Goal: Task Accomplishment & Management: Manage account settings

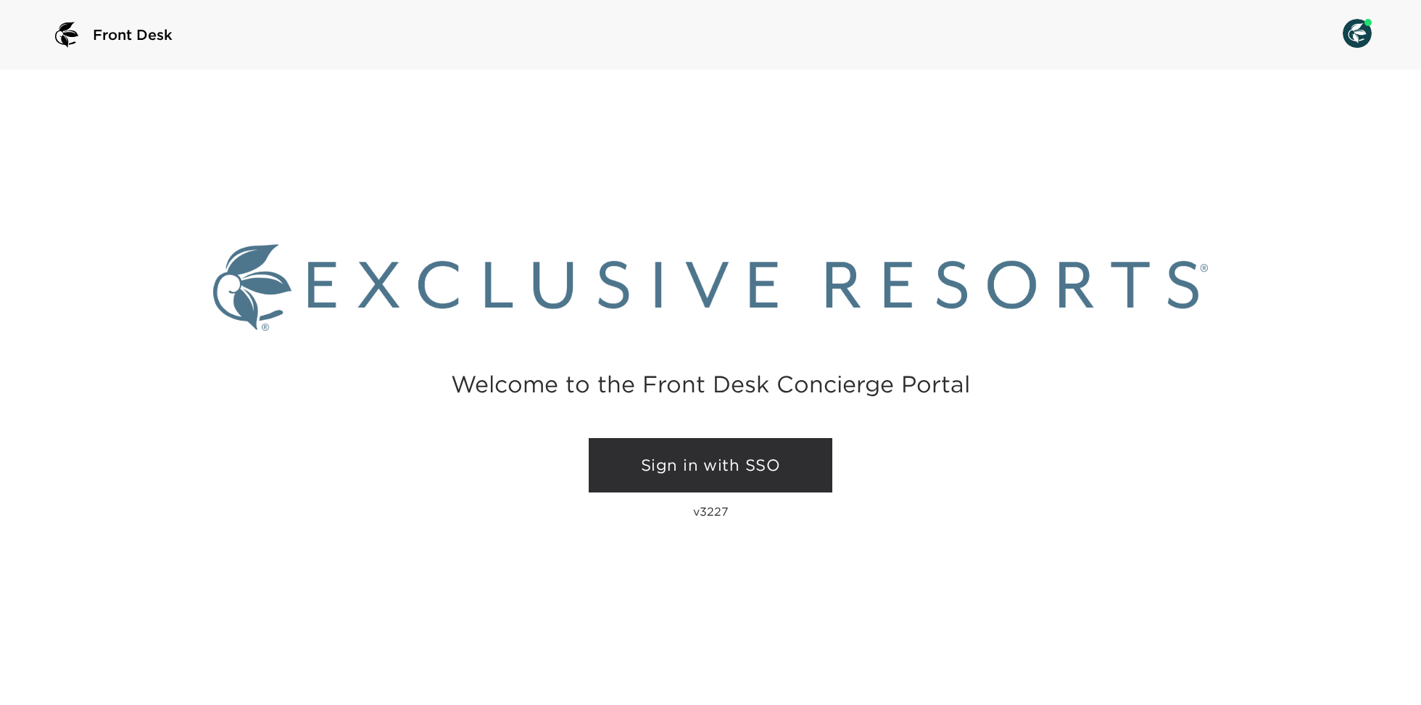
click at [710, 468] on link "Sign in with SSO" at bounding box center [711, 465] width 244 height 55
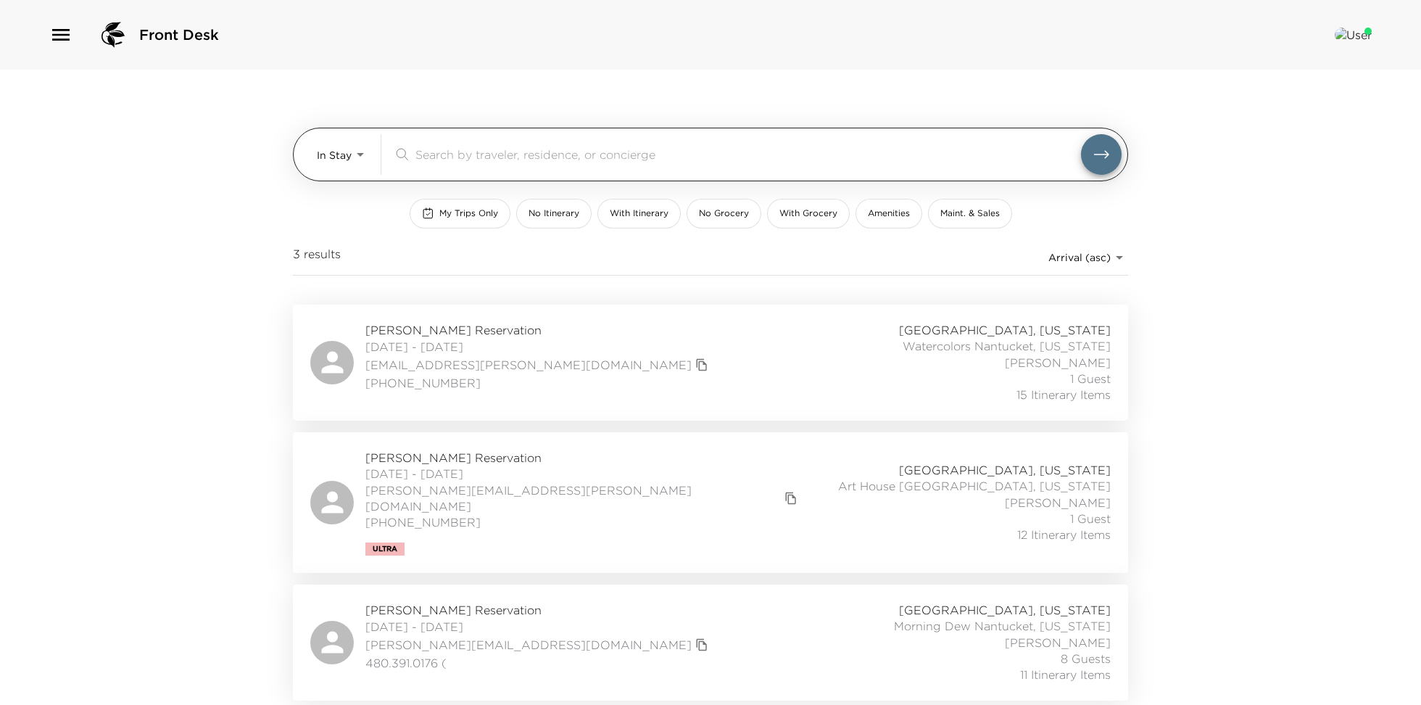
click at [347, 167] on body "Front Desk In Stay In-Stay ​ My Trips Only No Itinerary With Itinerary No Groce…" at bounding box center [710, 352] width 1421 height 705
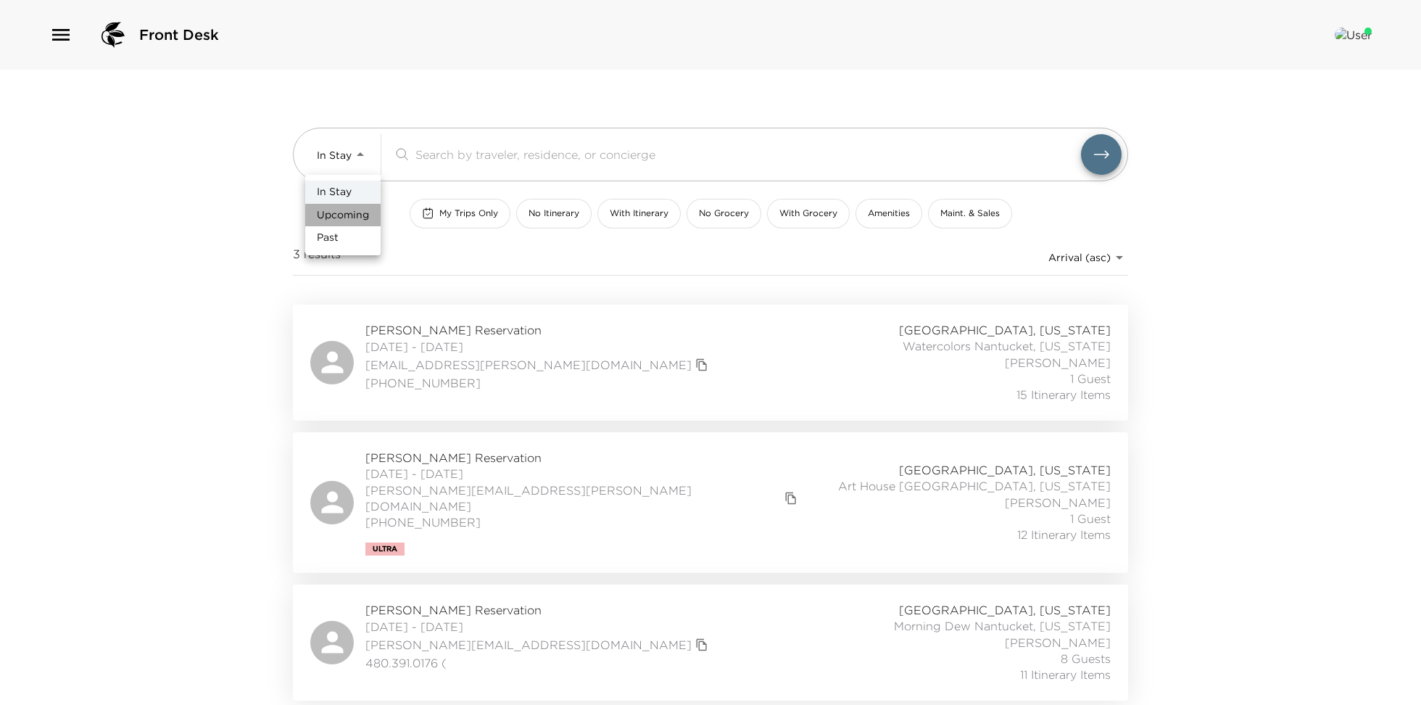
click at [346, 213] on span "Upcoming" at bounding box center [343, 215] width 52 height 14
type input "Upcoming"
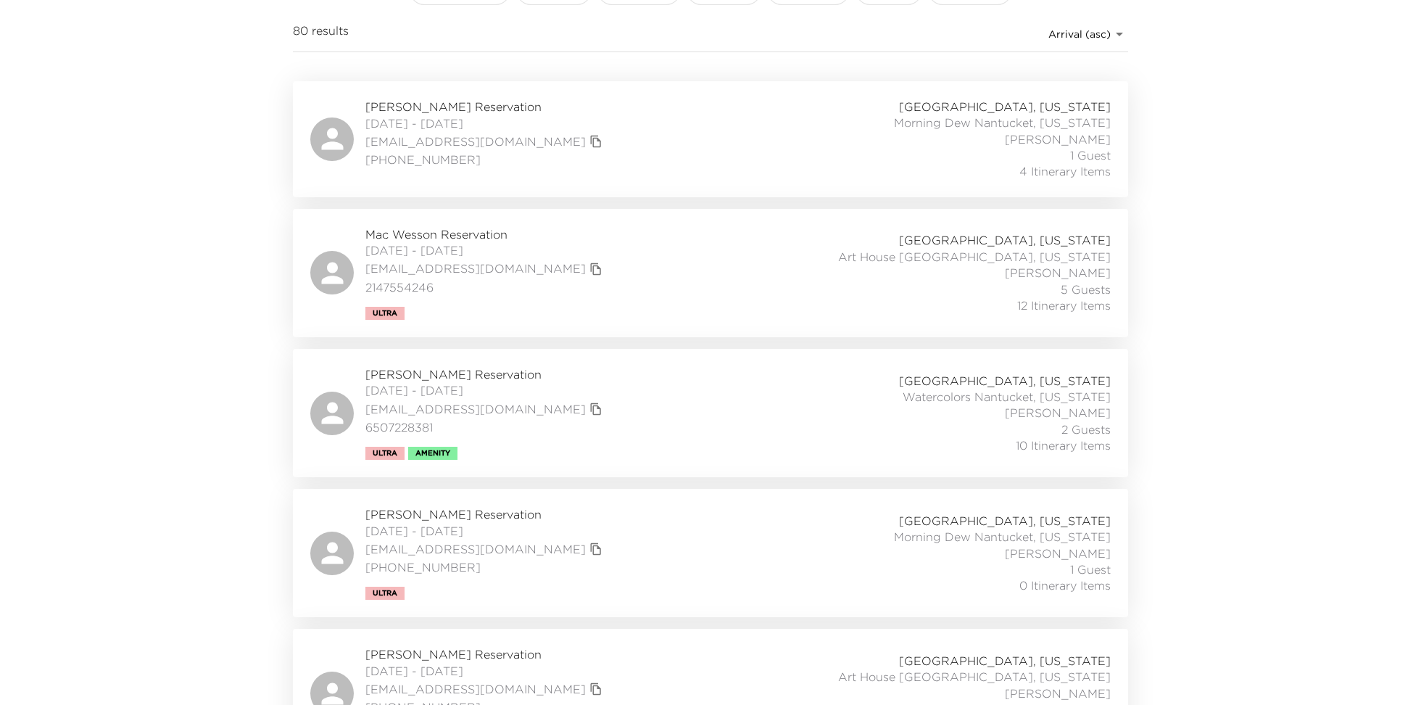
scroll to position [244, 0]
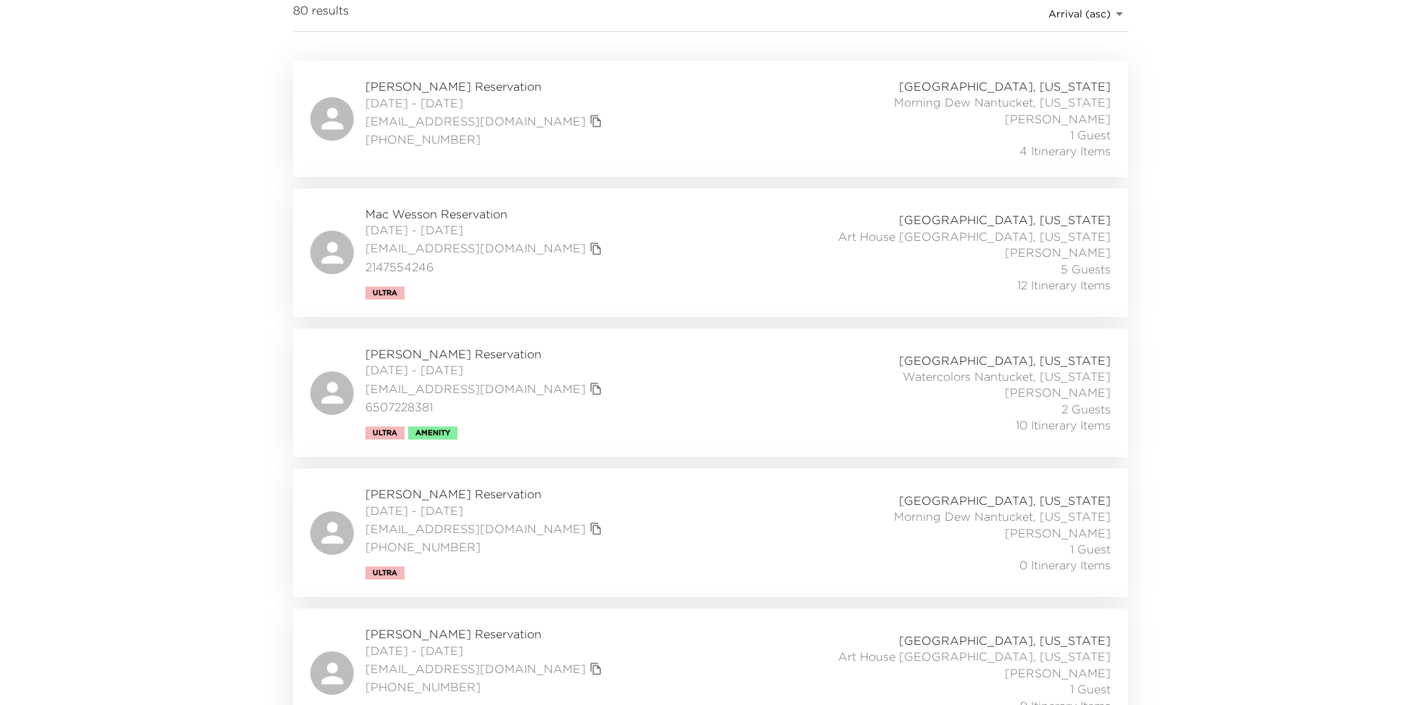
click at [463, 362] on span "09/07/2025 - 09/14/2025" at bounding box center [485, 370] width 241 height 16
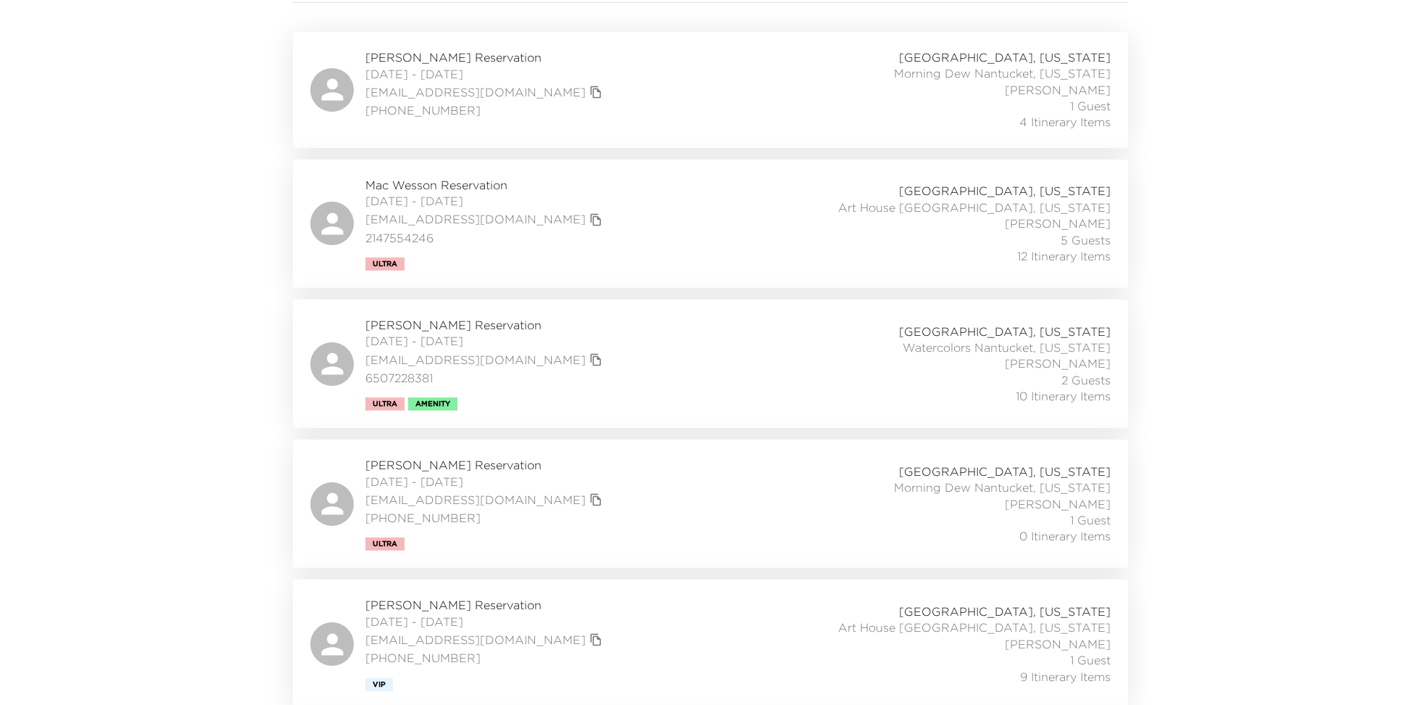
click at [445, 328] on span "[PERSON_NAME] Reservation" at bounding box center [485, 325] width 241 height 16
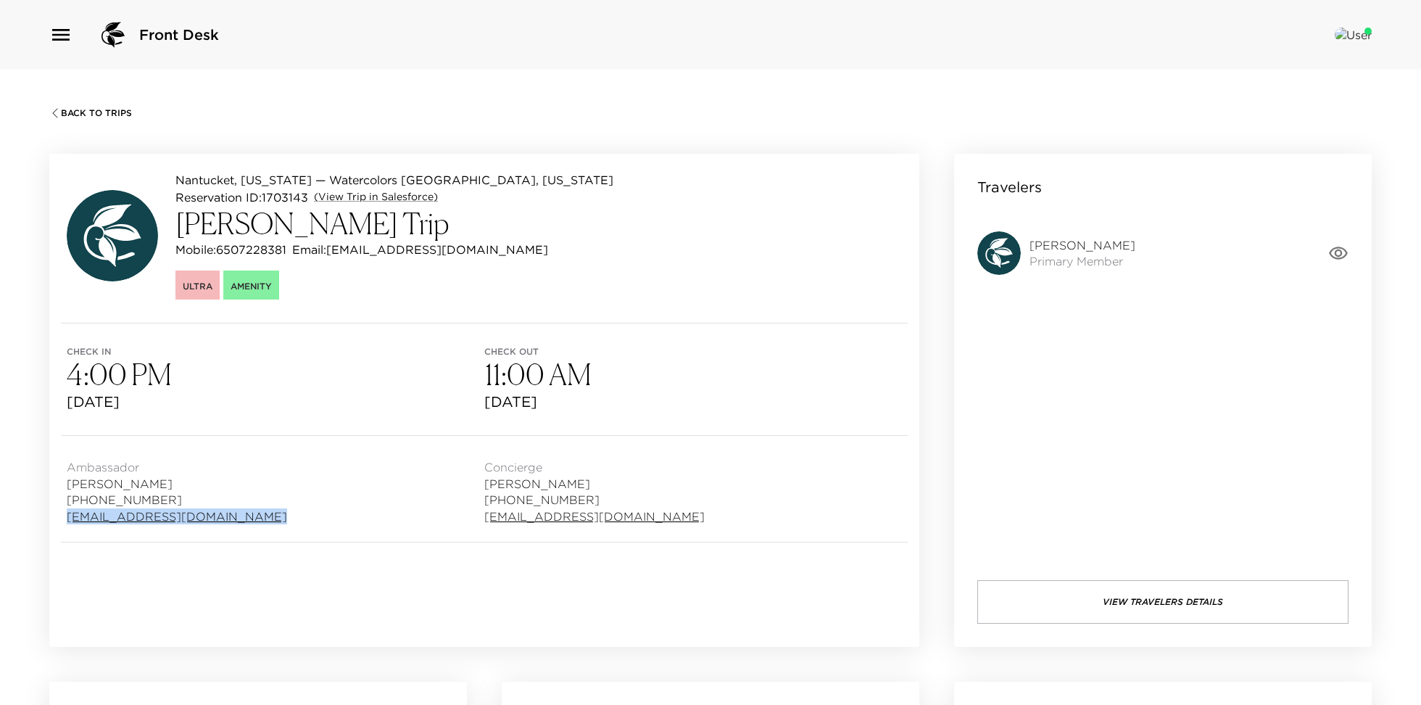
drag, startPoint x: 241, startPoint y: 516, endPoint x: 64, endPoint y: 522, distance: 177.0
click at [62, 521] on div "Ambassador [PERSON_NAME] [PHONE_NUMBER] [EMAIL_ADDRESS][DOMAIN_NAME] Concierge …" at bounding box center [484, 489] width 870 height 106
copy link "[EMAIL_ADDRESS][DOMAIN_NAME]"
click at [414, 194] on link "(View Trip in Salesforce)" at bounding box center [376, 197] width 124 height 14
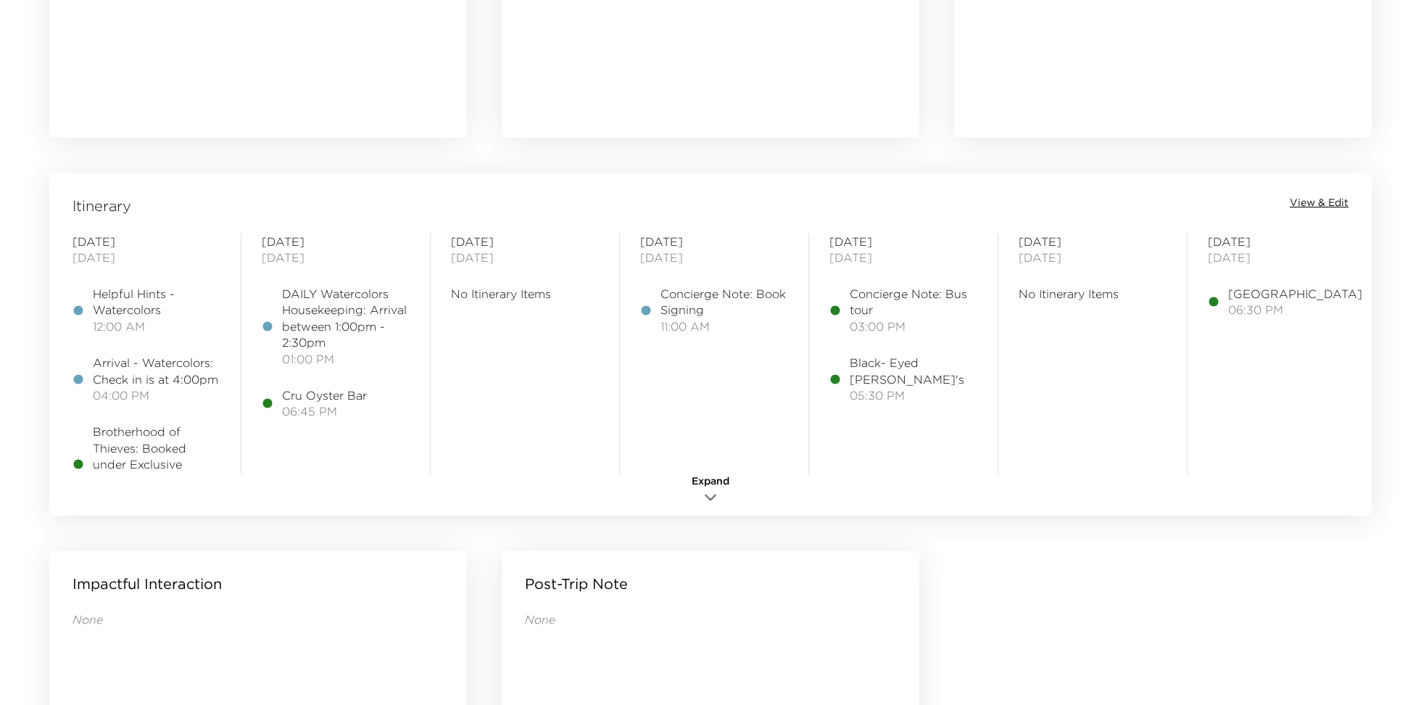
scroll to position [1042, 0]
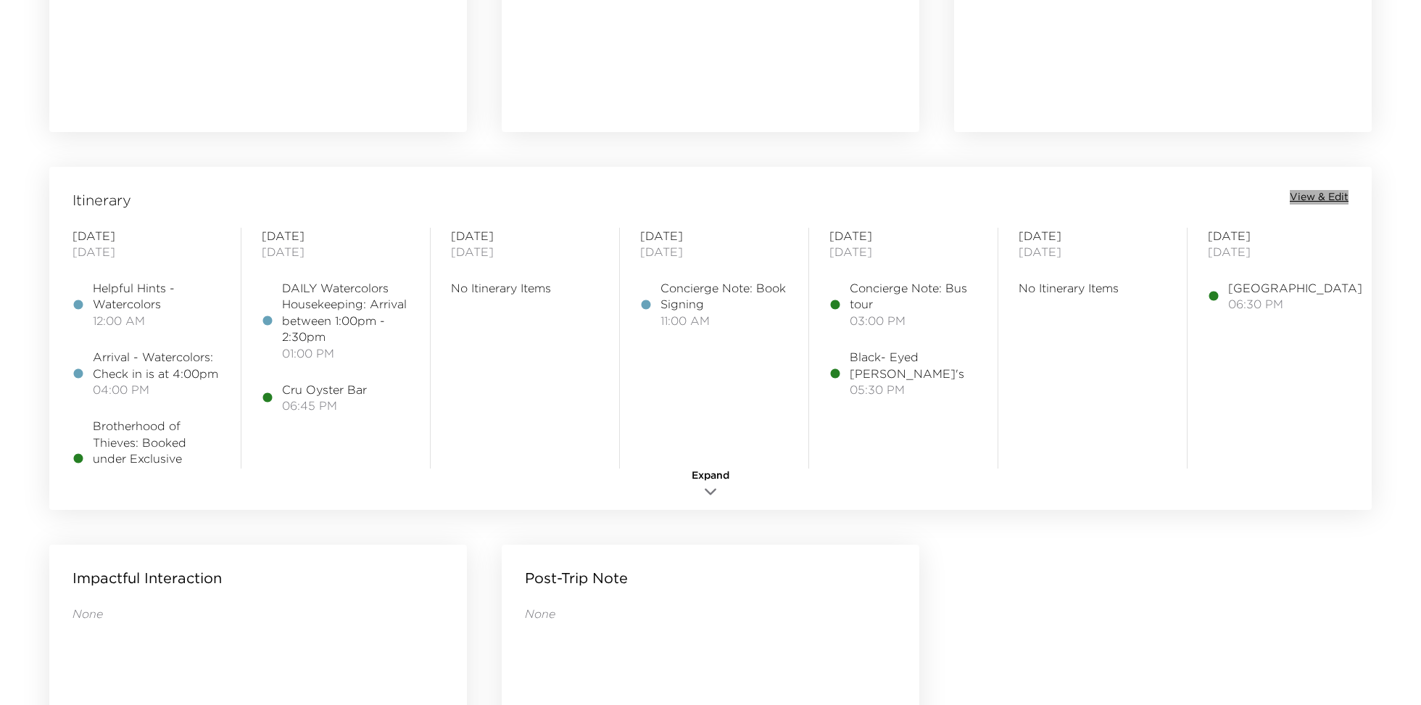
click at [1313, 198] on span "View & Edit" at bounding box center [1318, 197] width 59 height 14
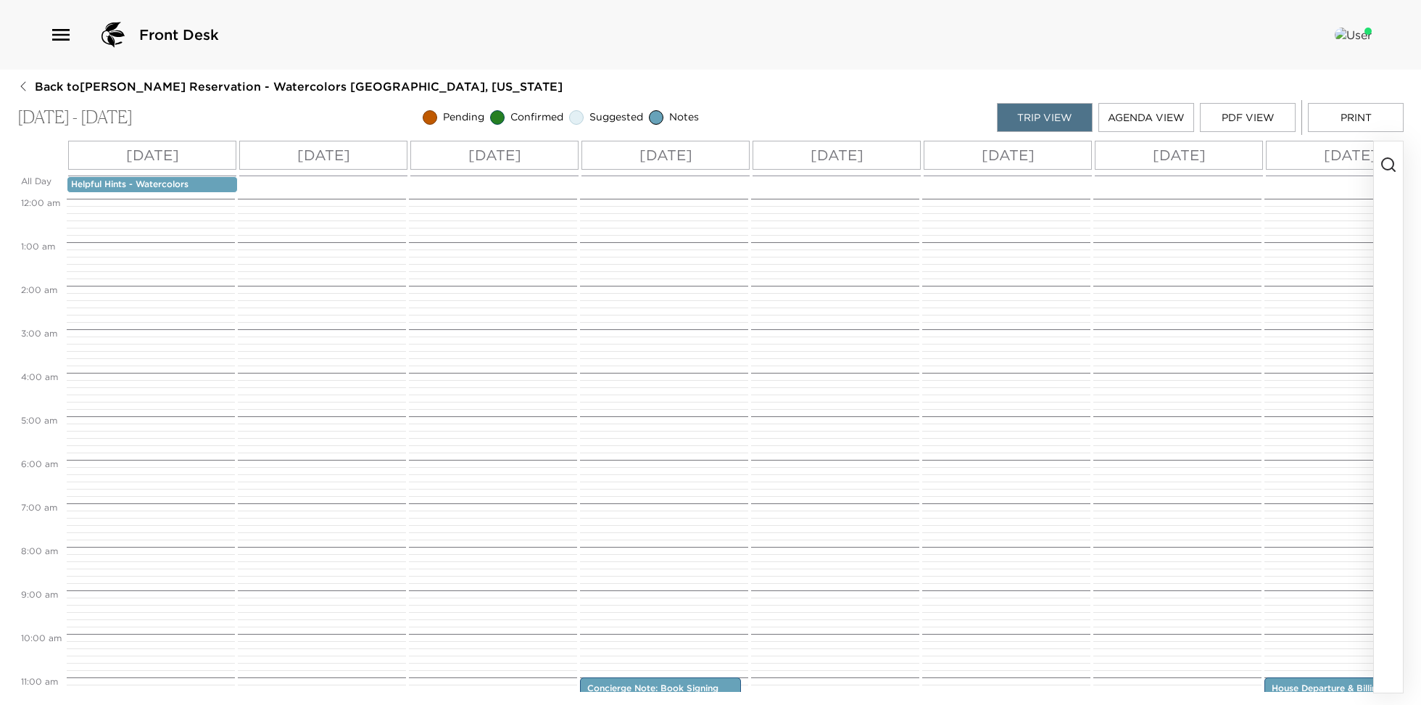
scroll to position [478, 0]
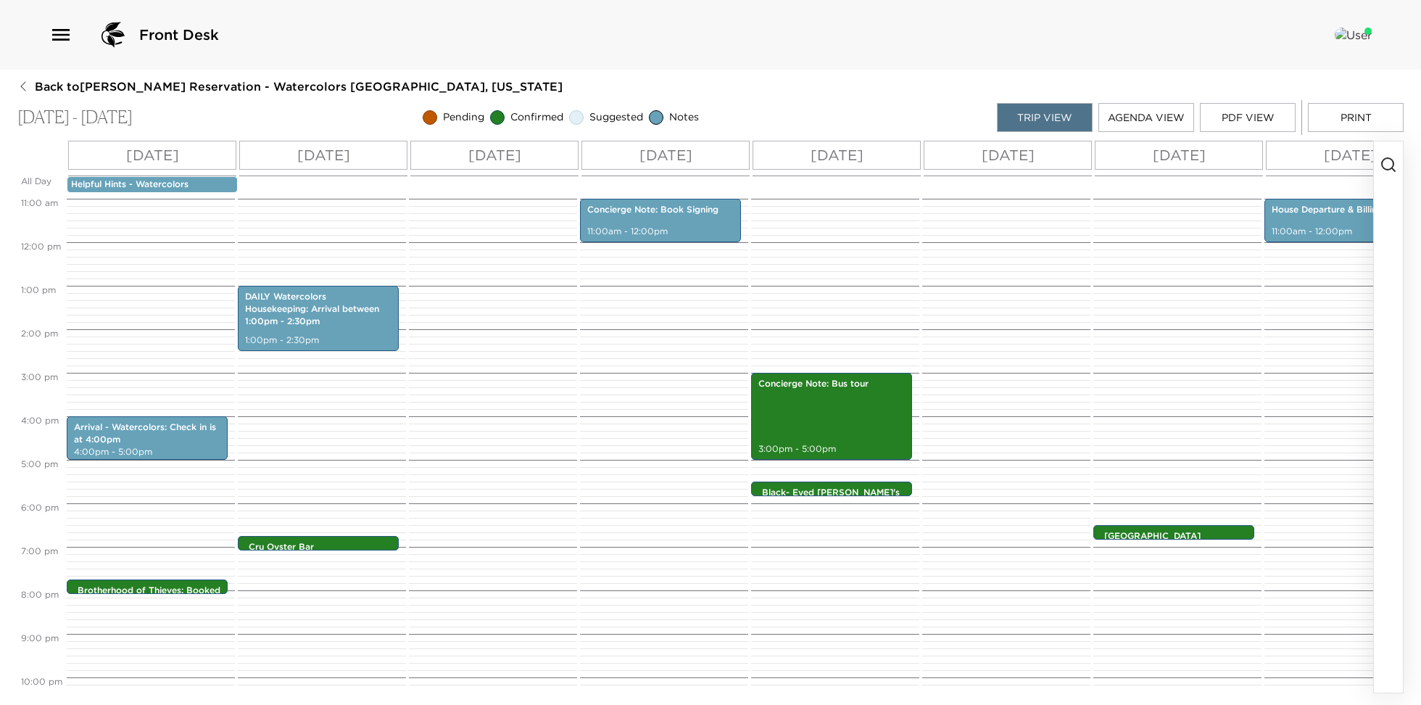
click at [1389, 165] on icon "button" at bounding box center [1387, 164] width 17 height 17
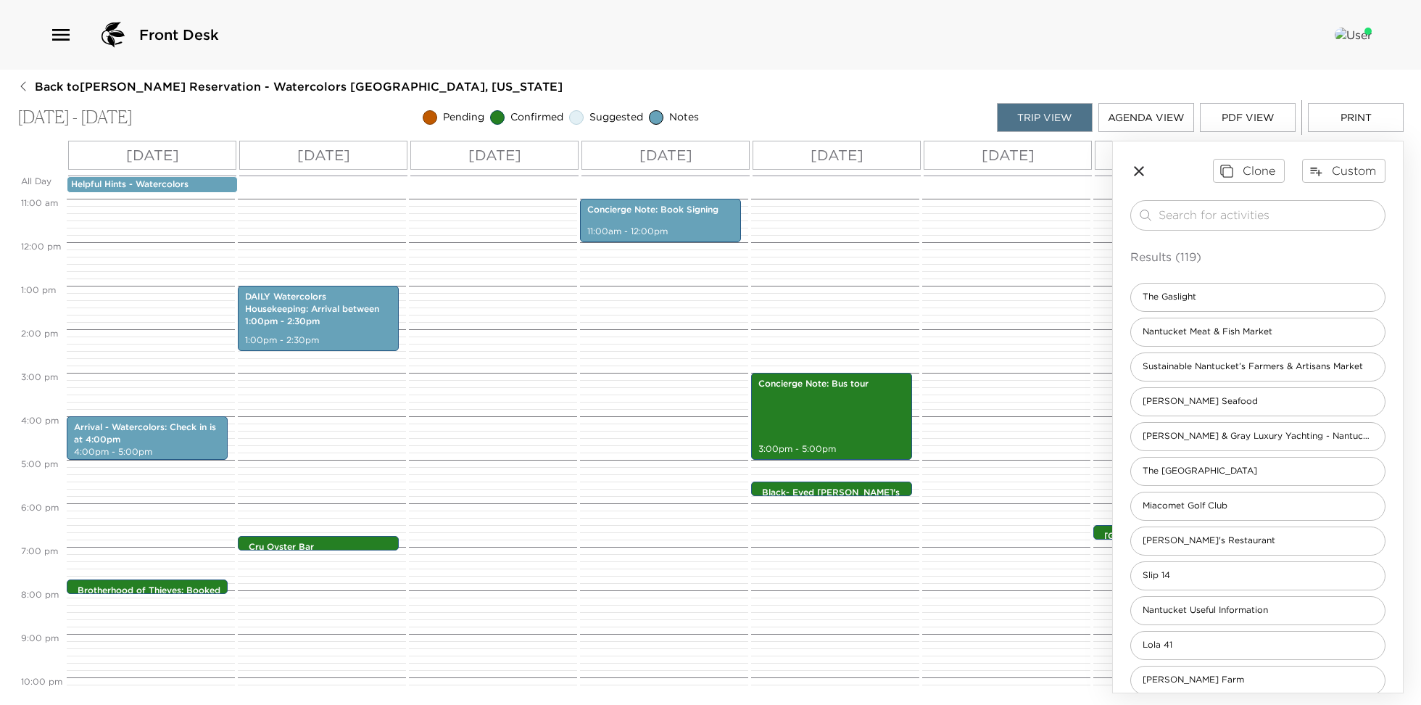
click at [1241, 196] on div "Clone Custom ​ Results (119) The Gaslight Nantucket Meat & Fish Market Sustaina…" at bounding box center [1258, 582] width 290 height 883
click at [1223, 209] on input "search" at bounding box center [1268, 215] width 220 height 17
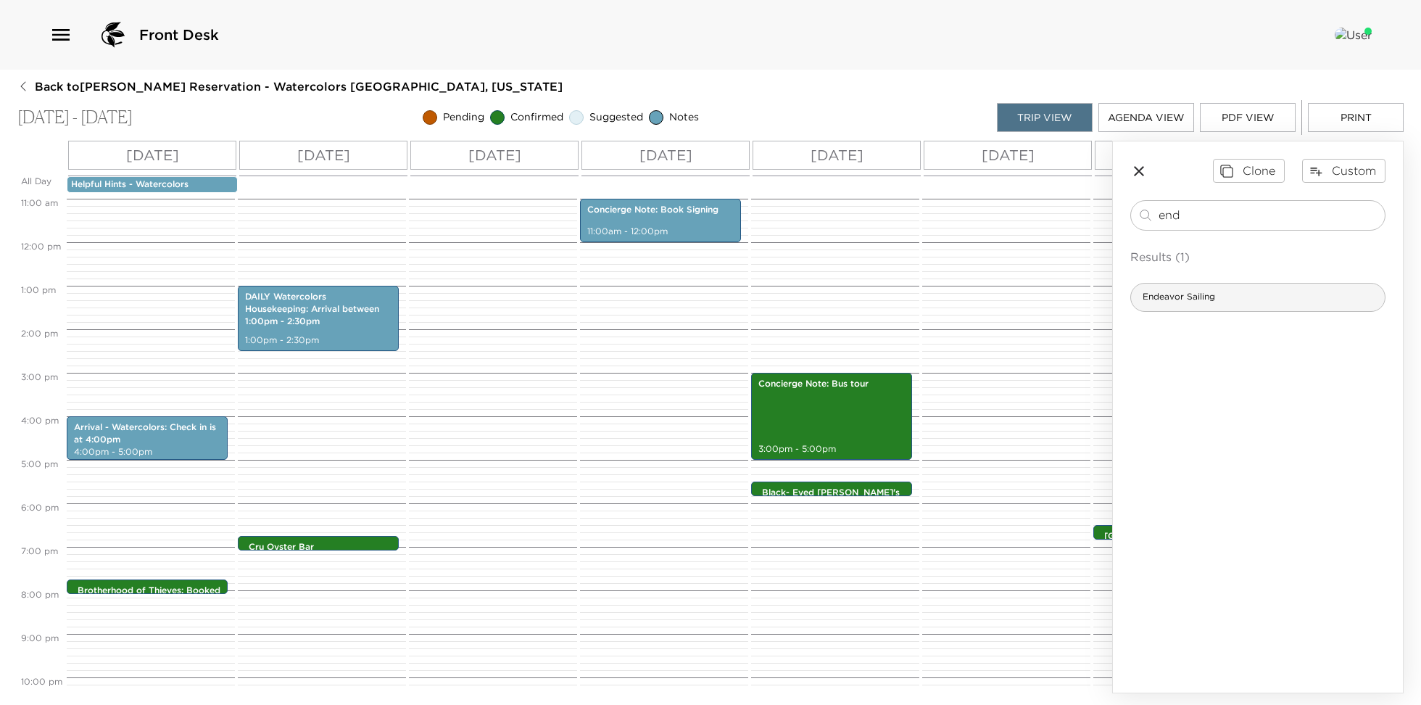
type input "end"
click at [1224, 292] on span "Endeavor Sailing" at bounding box center [1179, 297] width 96 height 12
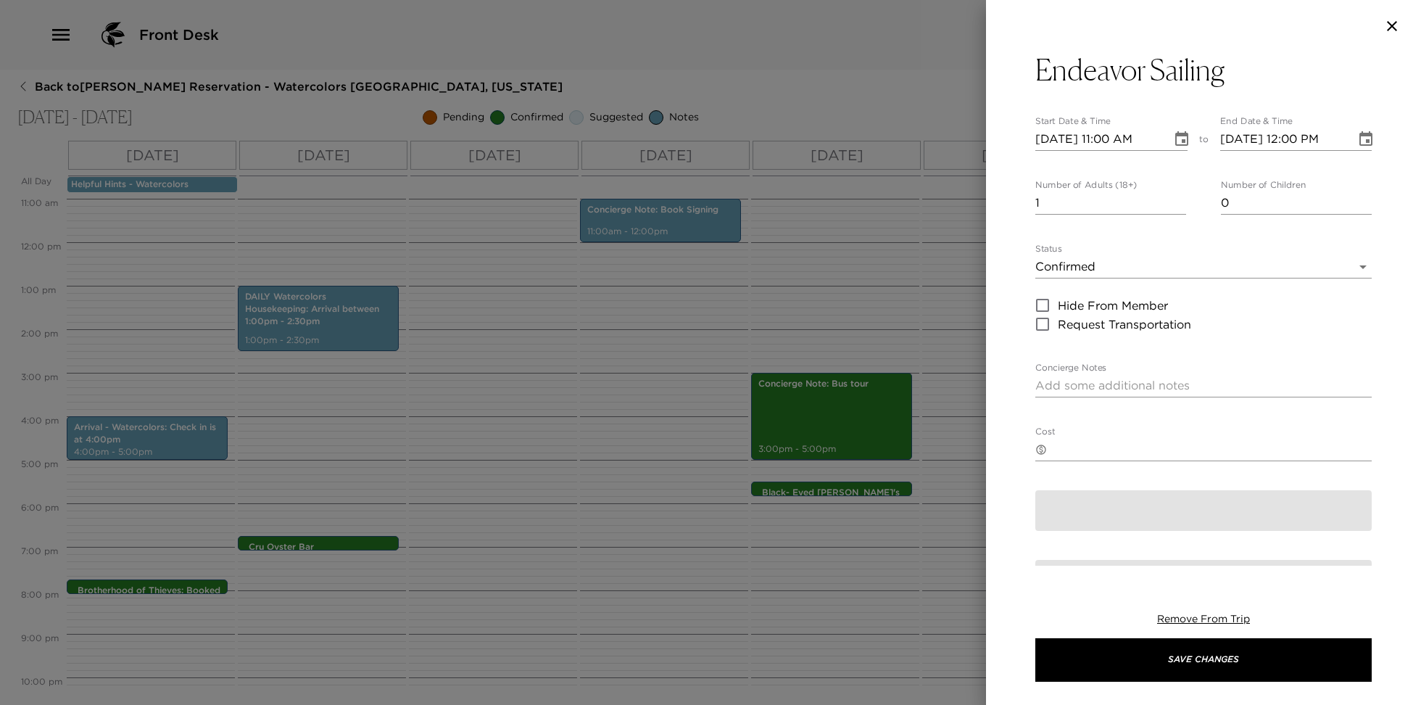
type textarea "Your reservation on the Endeavor is confirmed. Please arrive 15 minutes prior t…"
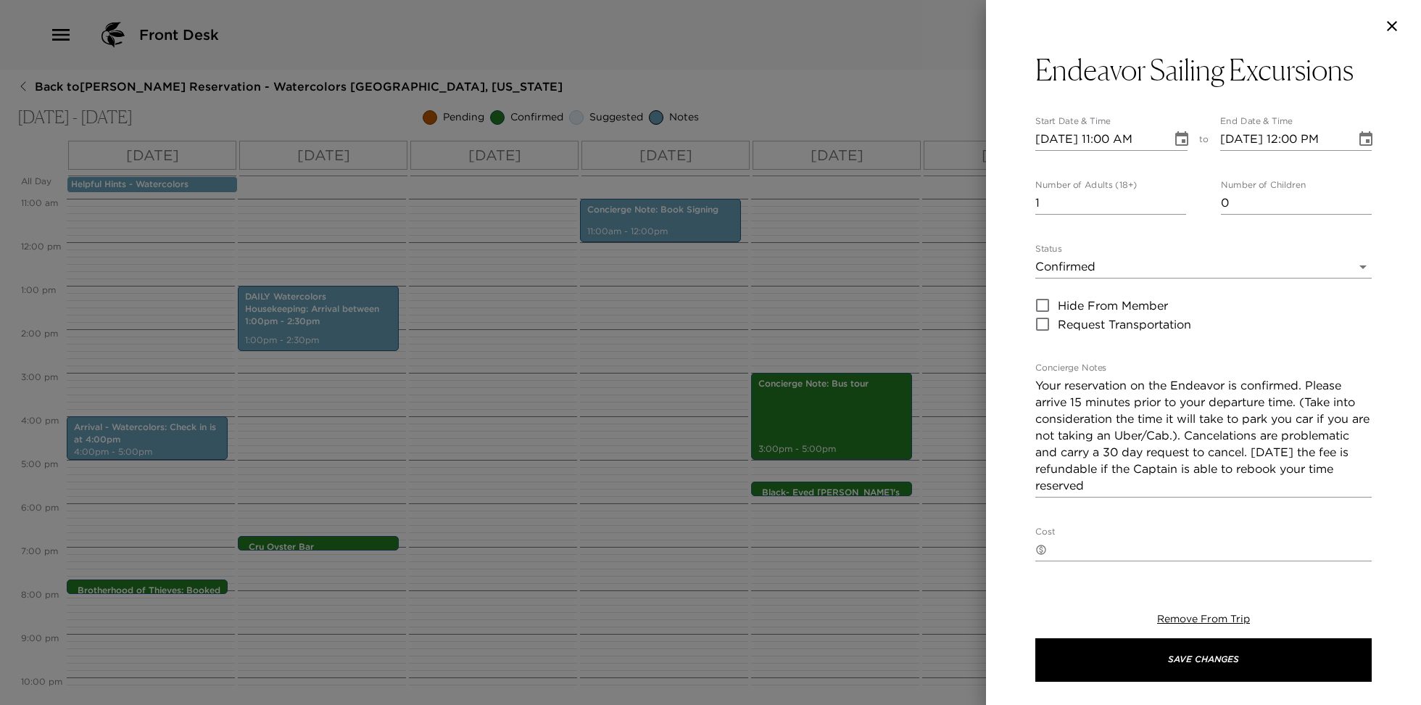
click at [1180, 133] on icon "Choose date, selected date is Sep 7, 2025" at bounding box center [1181, 138] width 13 height 14
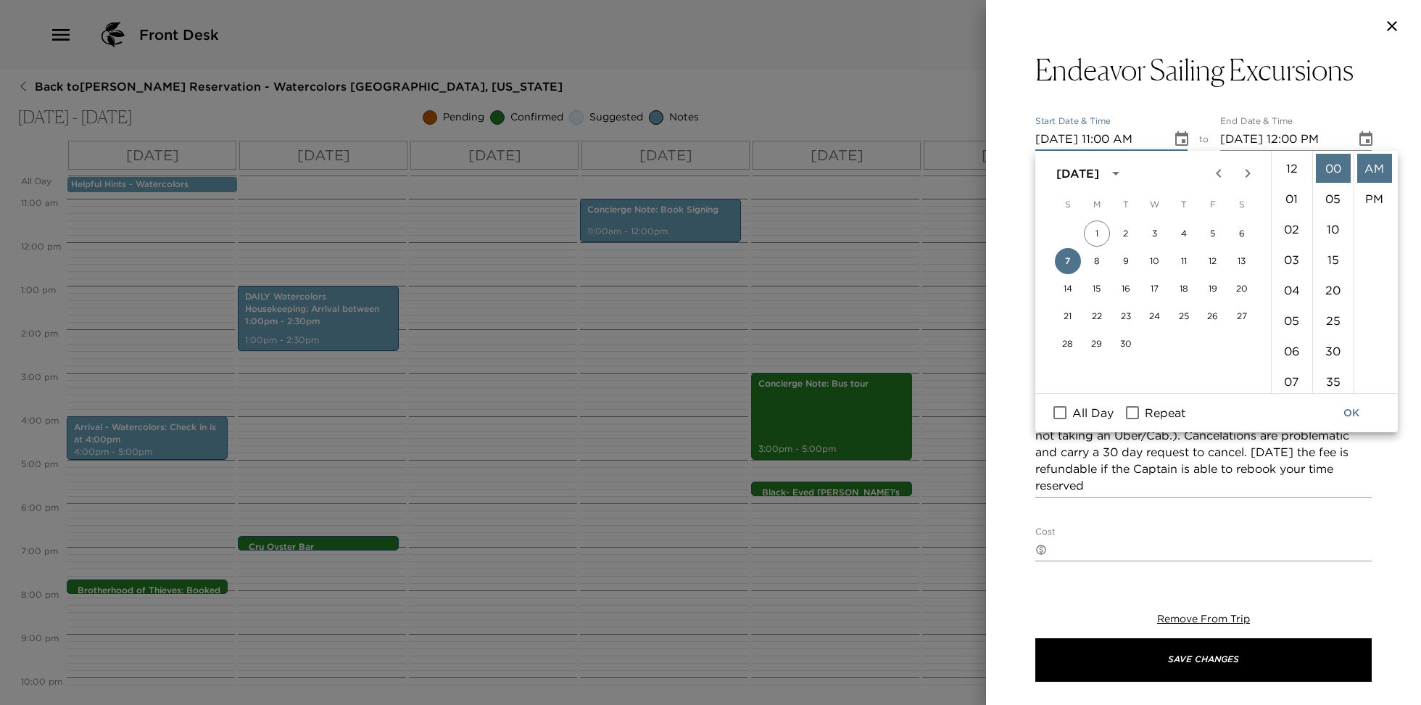
scroll to position [335, 0]
click at [1127, 260] on button "9" at bounding box center [1126, 261] width 26 height 26
type input "09/09/2025 11:00 AM"
type input "[DATE] 12:00 PM"
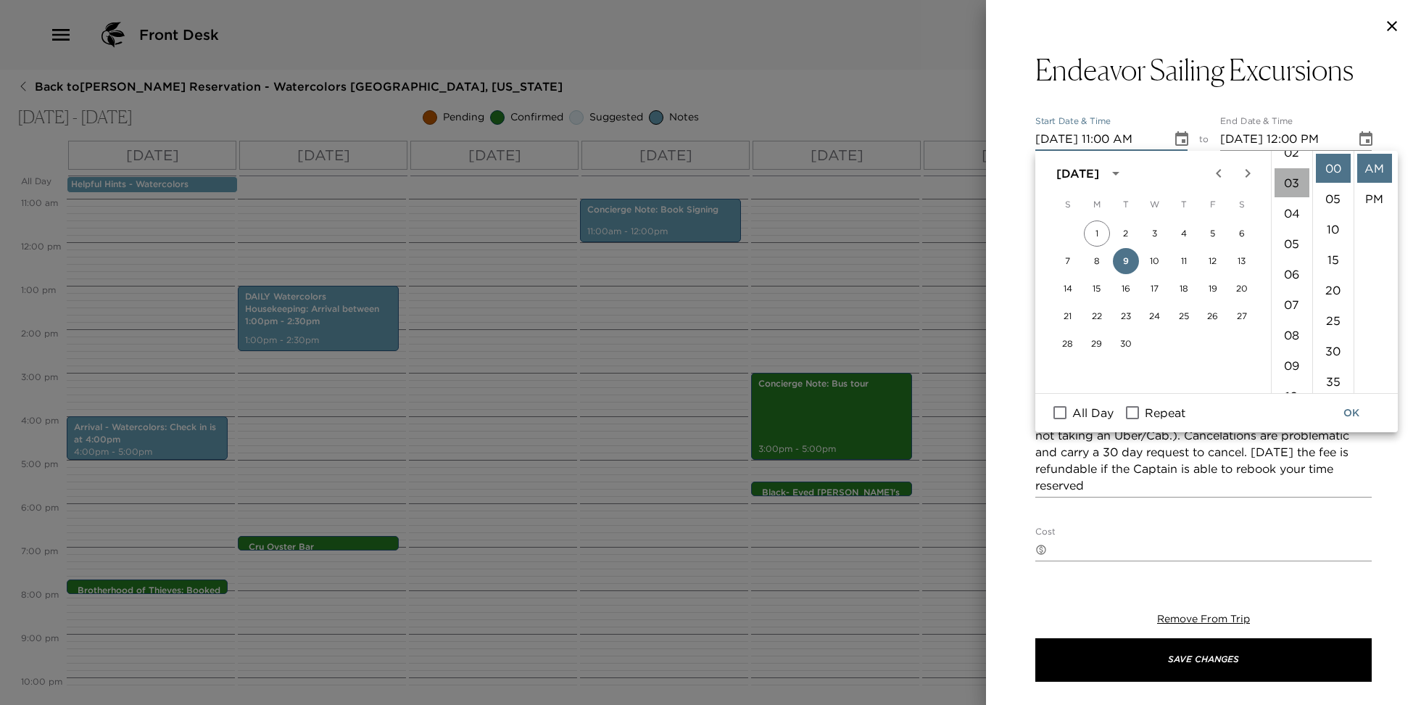
click at [1282, 182] on li "03" at bounding box center [1291, 182] width 35 height 29
click at [1332, 346] on li "30" at bounding box center [1333, 350] width 35 height 29
click at [1379, 194] on li "PM" at bounding box center [1374, 198] width 35 height 29
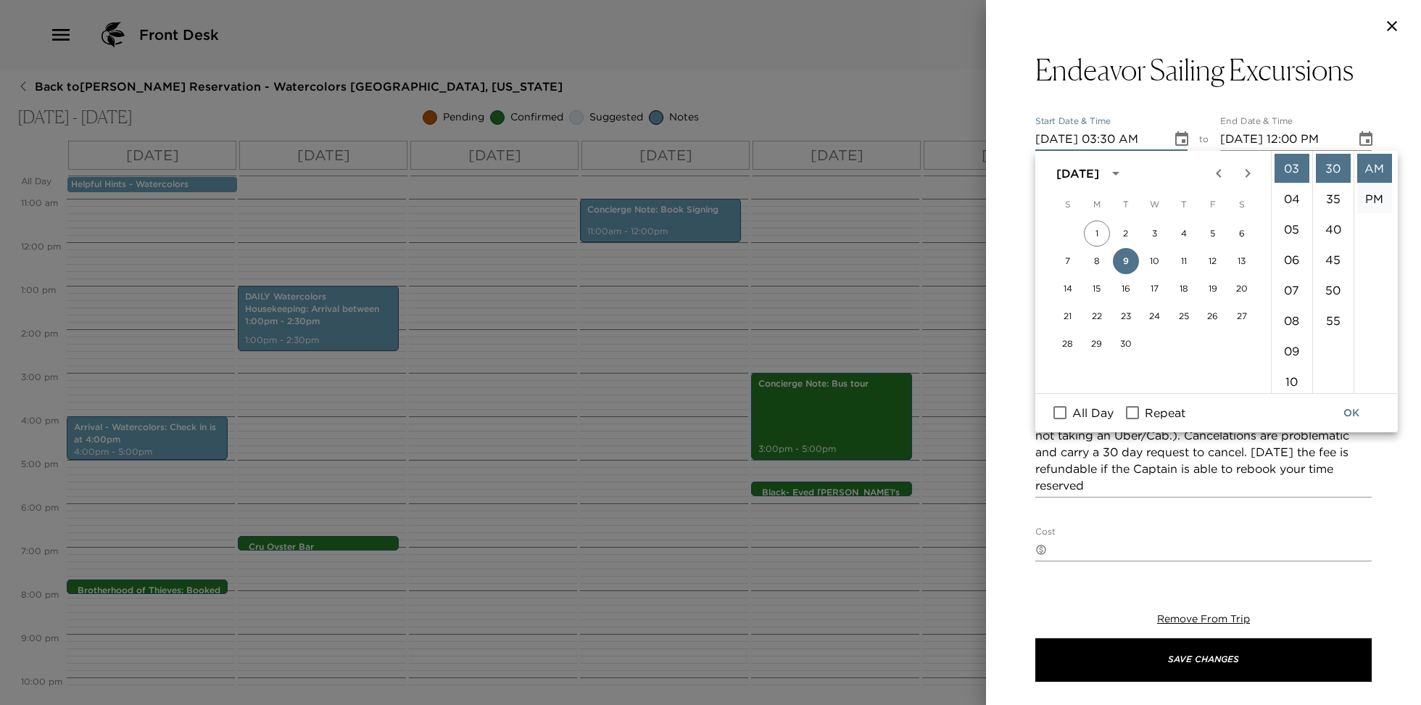
type input "09/09/2025 03:30 PM"
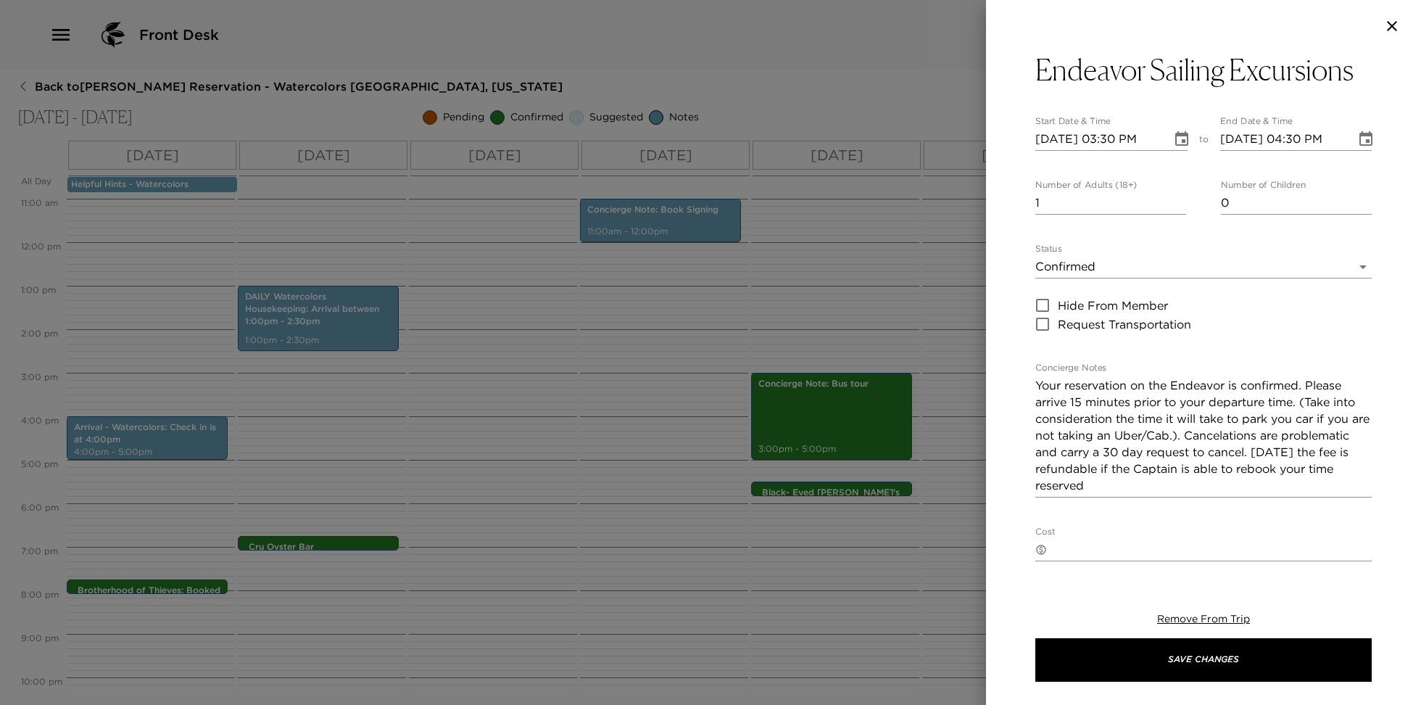
scroll to position [30, 0]
click at [1299, 134] on input "09/09/2025 04:30 PM" at bounding box center [1283, 139] width 126 height 23
type input "09/09/2025 05:00 PM"
click at [1178, 196] on input "2" at bounding box center [1110, 202] width 151 height 23
click at [1178, 196] on input "3" at bounding box center [1110, 202] width 151 height 23
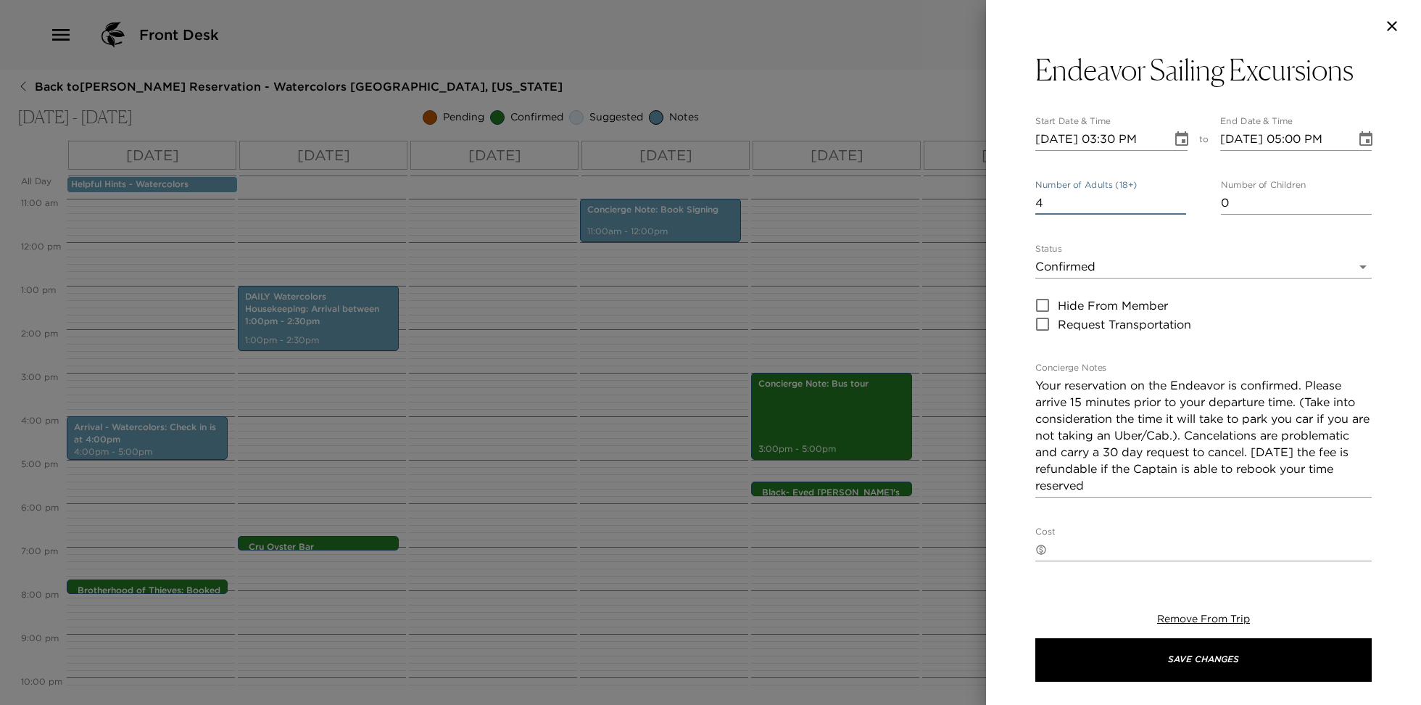
click at [1178, 196] on input "4" at bounding box center [1110, 202] width 151 height 23
click at [1178, 196] on input "5" at bounding box center [1110, 202] width 151 height 23
click at [1178, 196] on input "6" at bounding box center [1110, 202] width 151 height 23
click at [1178, 196] on input "7" at bounding box center [1110, 202] width 151 height 23
type input "6"
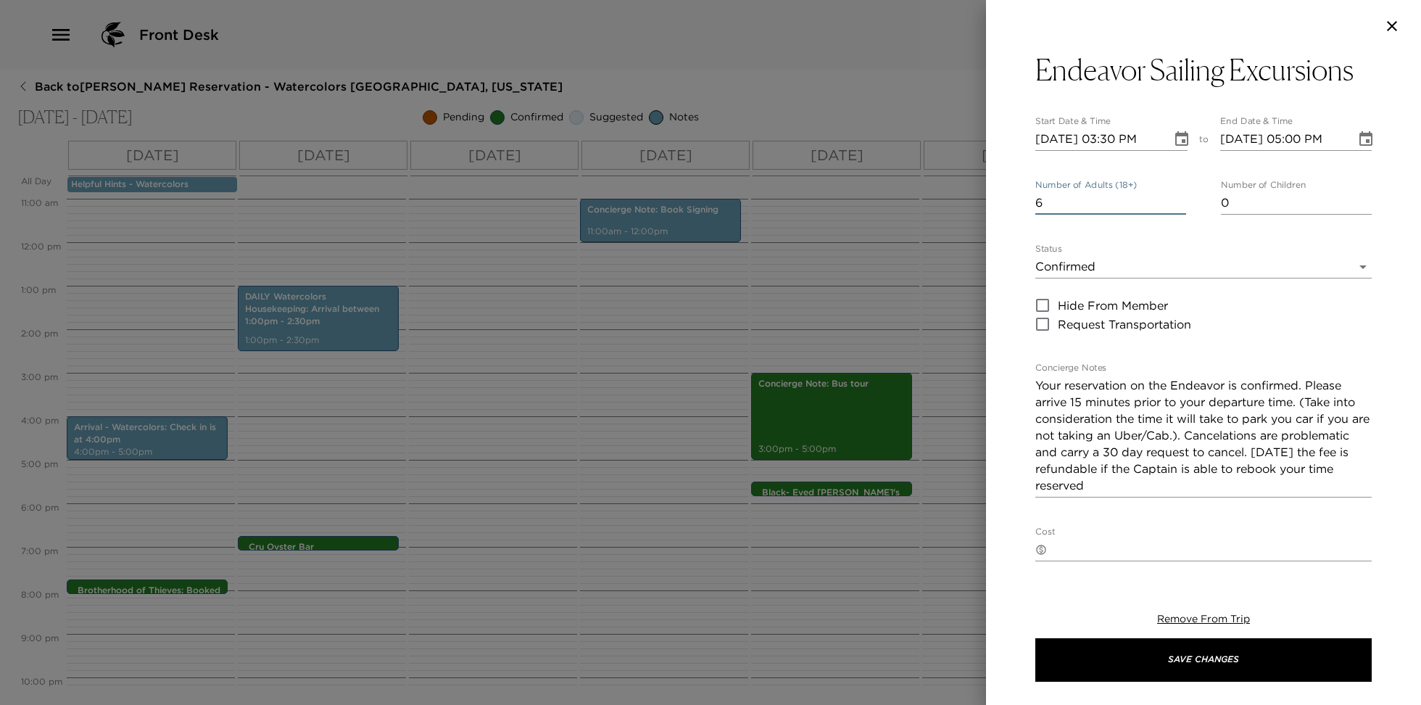
click at [1178, 210] on input "6" at bounding box center [1110, 202] width 151 height 23
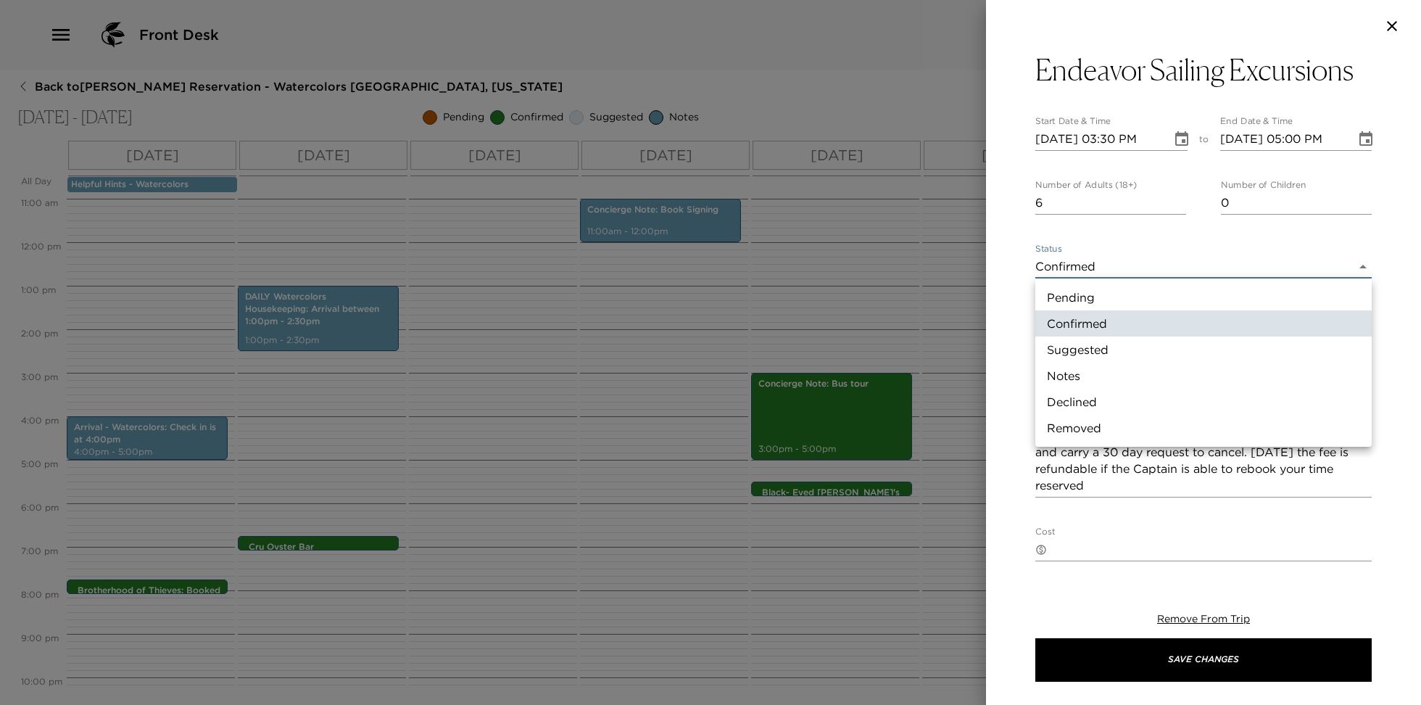
click at [1162, 266] on body "Front Desk Back to Thomas Nielsen Reservation - Watercolors Nantucket, Massachu…" at bounding box center [710, 352] width 1421 height 705
click at [1152, 295] on li "Pending" at bounding box center [1203, 297] width 336 height 26
type input "Pending"
type textarea "Your request has been sent to the Endeavor and will be updated once confrimed"
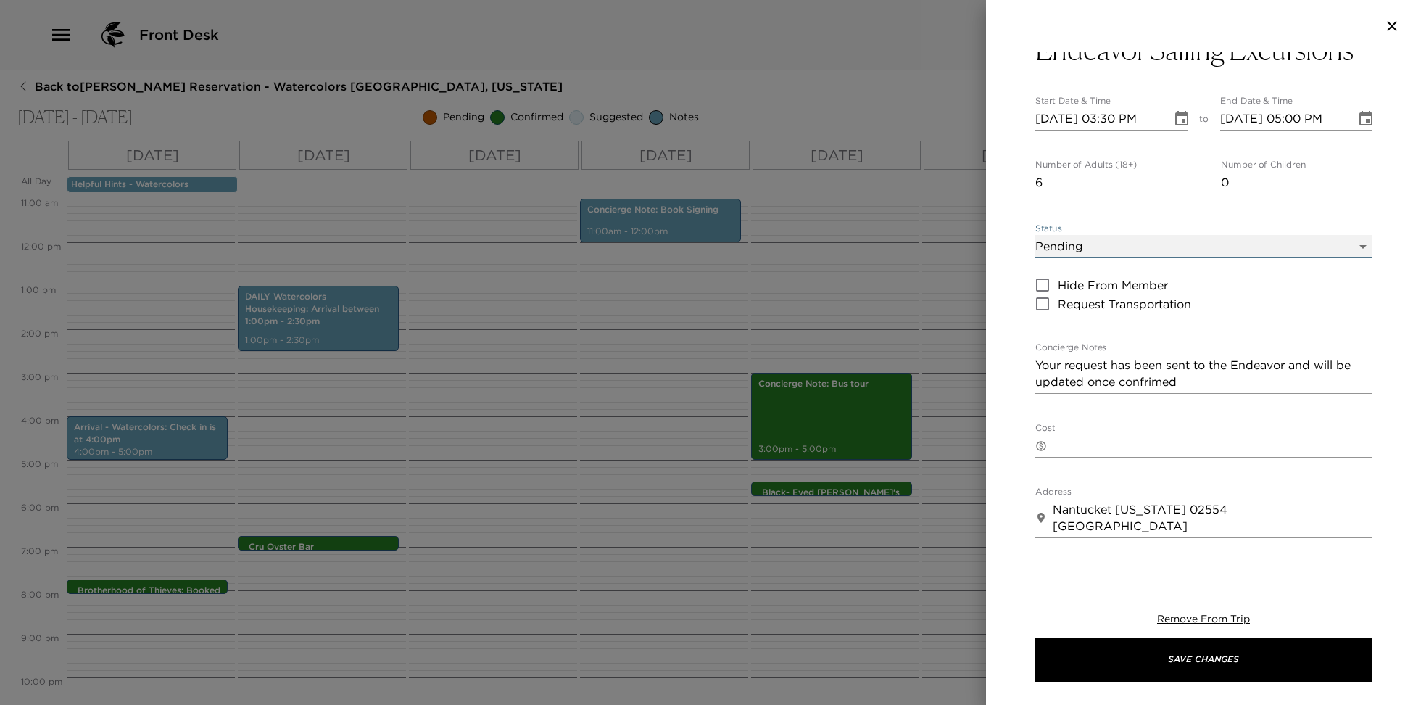
scroll to position [25, 0]
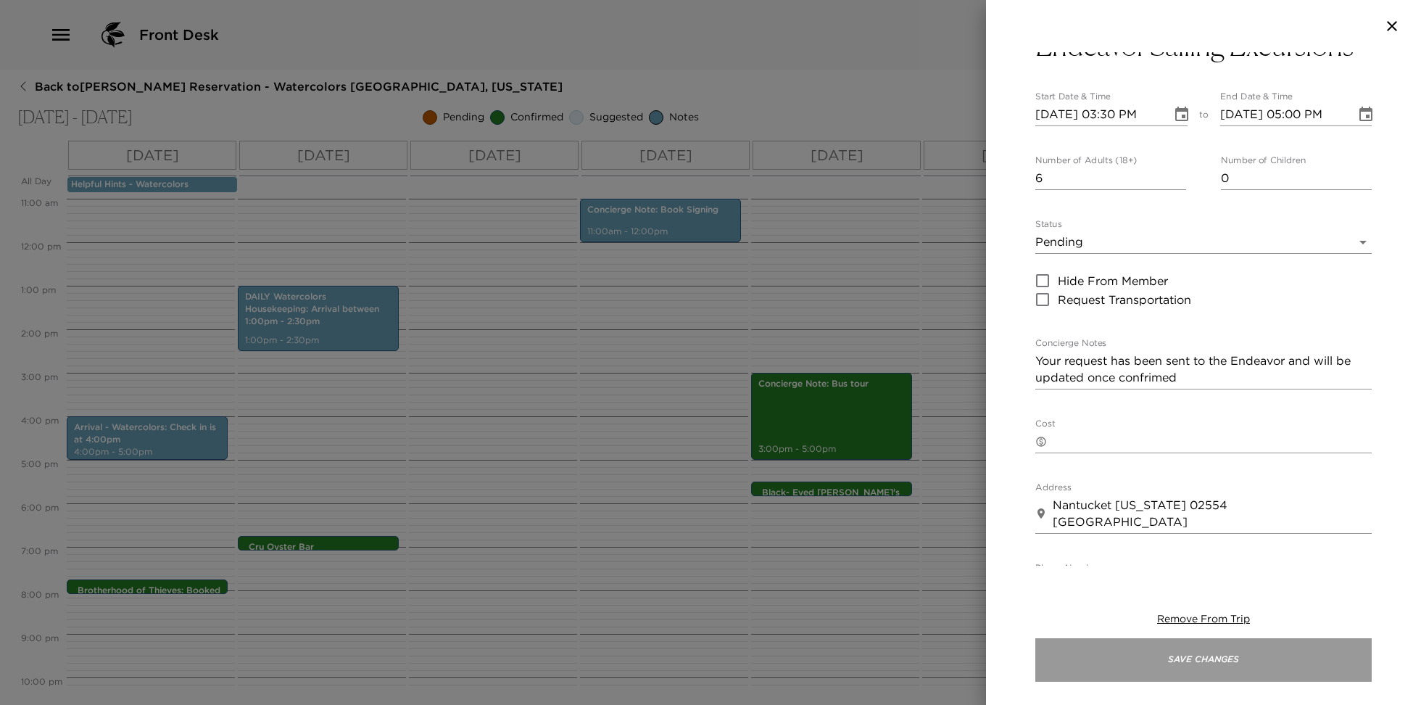
click at [1170, 657] on button "Save Changes" at bounding box center [1203, 659] width 336 height 43
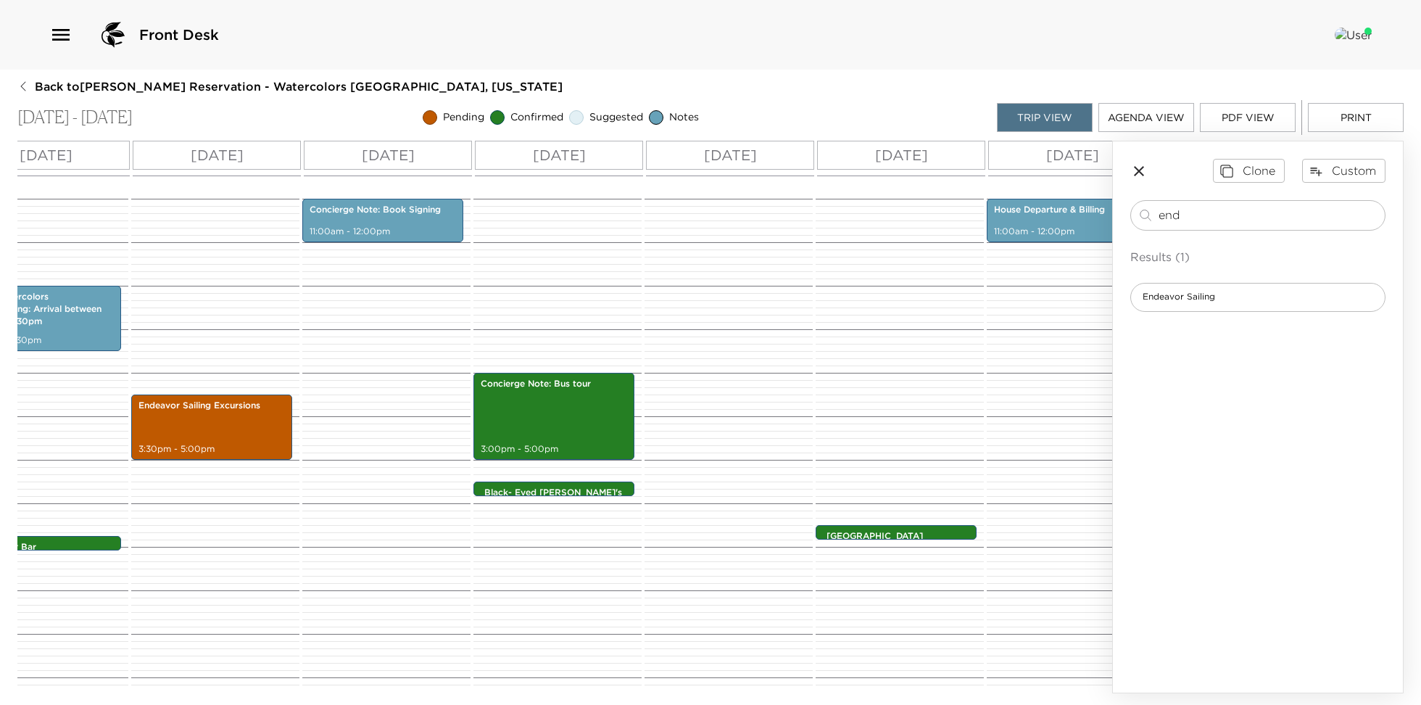
scroll to position [0, 276]
click at [560, 431] on div "Concierge Note: Bus tour 3:00pm - 5:00pm" at bounding box center [555, 416] width 152 height 83
click at [557, 428] on div "Concierge Note: Bus tour 3:00pm - 5:00pm" at bounding box center [555, 416] width 152 height 83
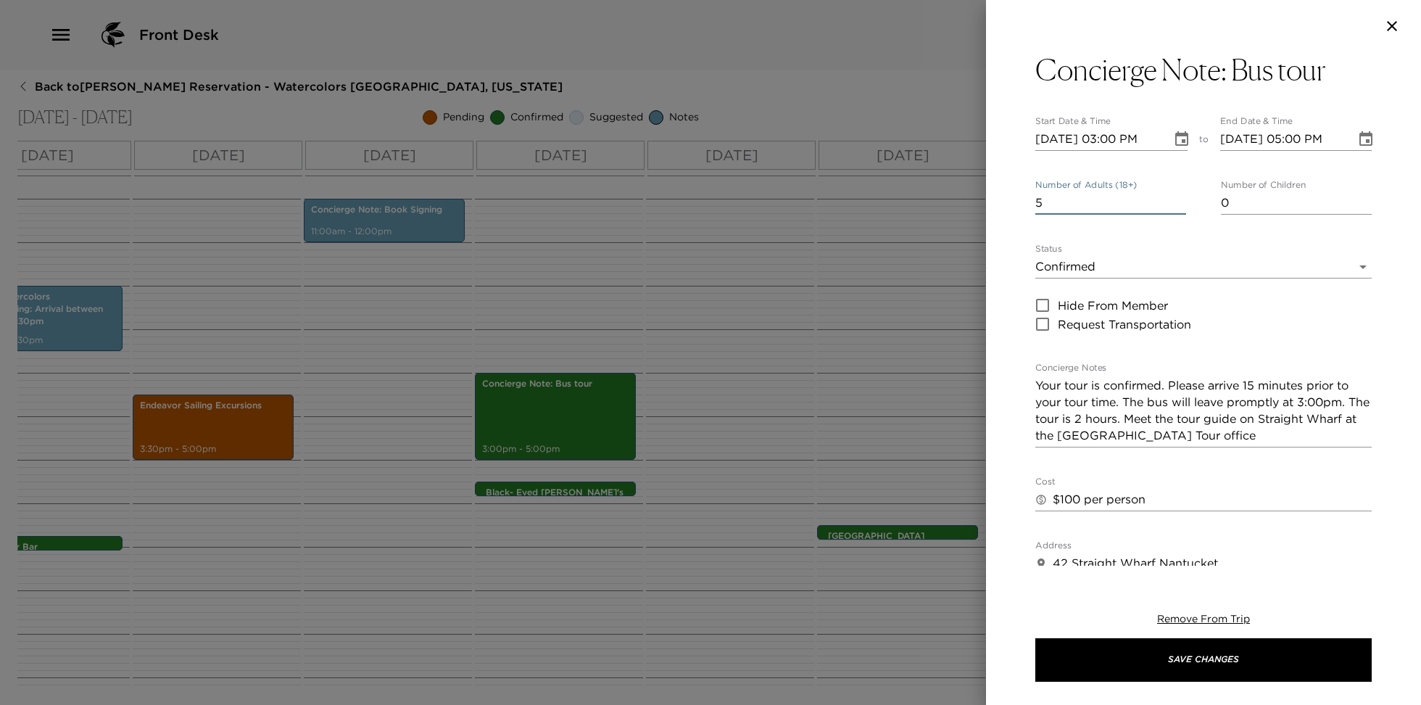
type input "5"
click at [1179, 199] on input "5" at bounding box center [1110, 202] width 151 height 23
click at [1262, 436] on textarea "Your tour is confirmed. Please arrive 15 minutes prior to your tour time. The b…" at bounding box center [1203, 410] width 336 height 67
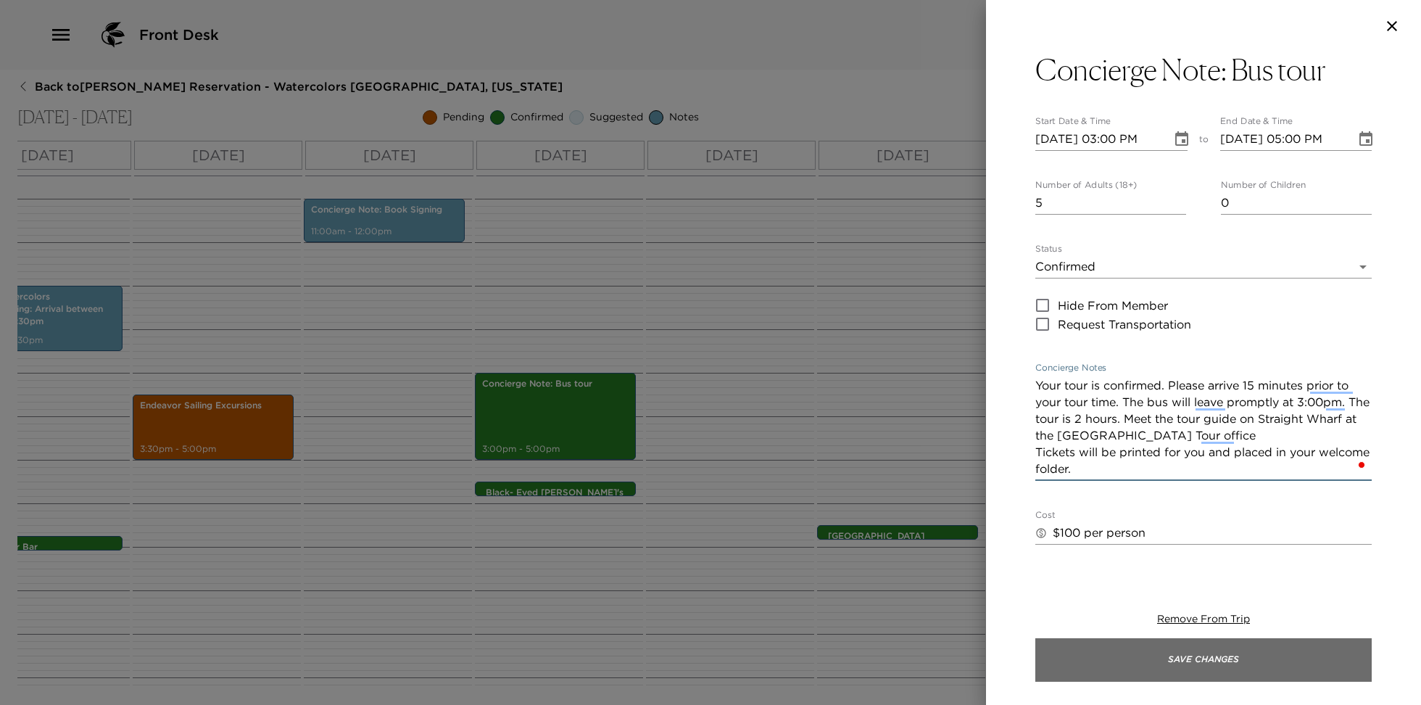
type textarea "Your tour is confirmed. Please arrive 15 minutes prior to your tour time. The b…"
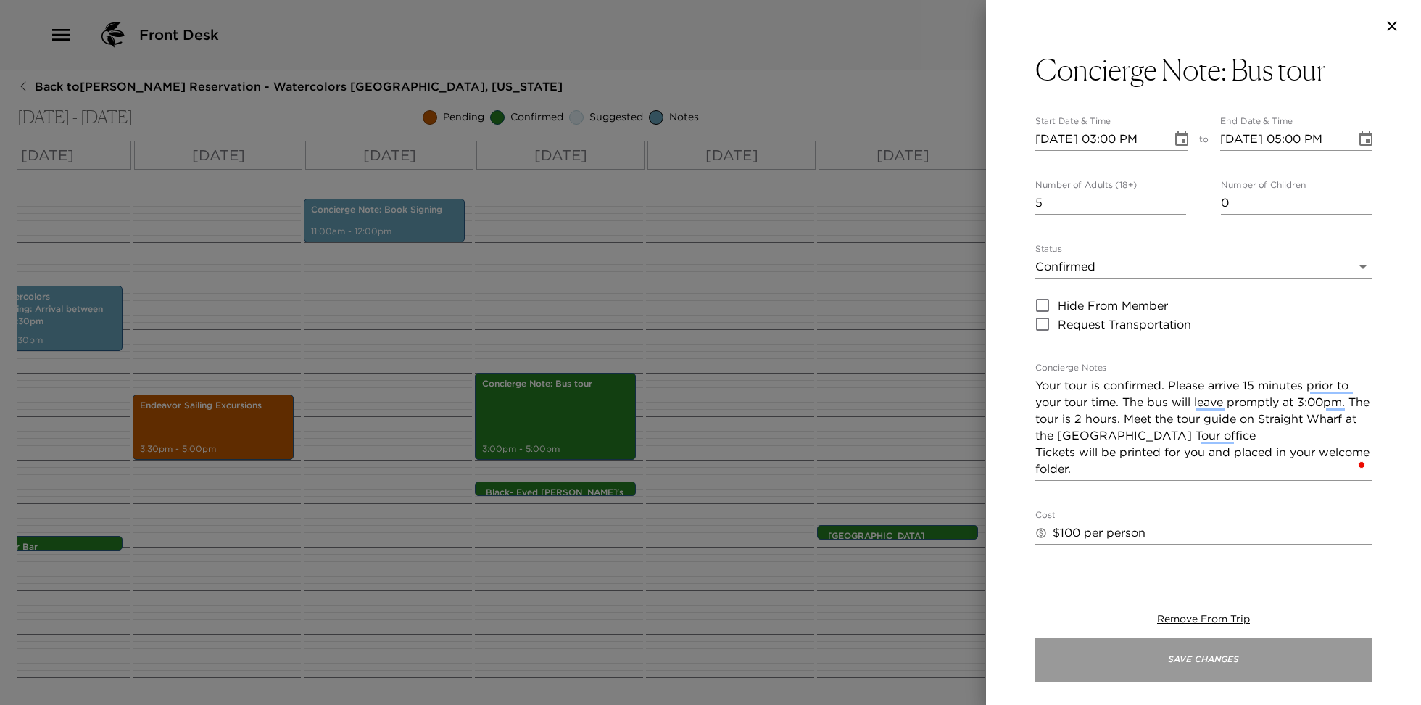
click at [1216, 659] on button "Save Changes" at bounding box center [1203, 659] width 336 height 43
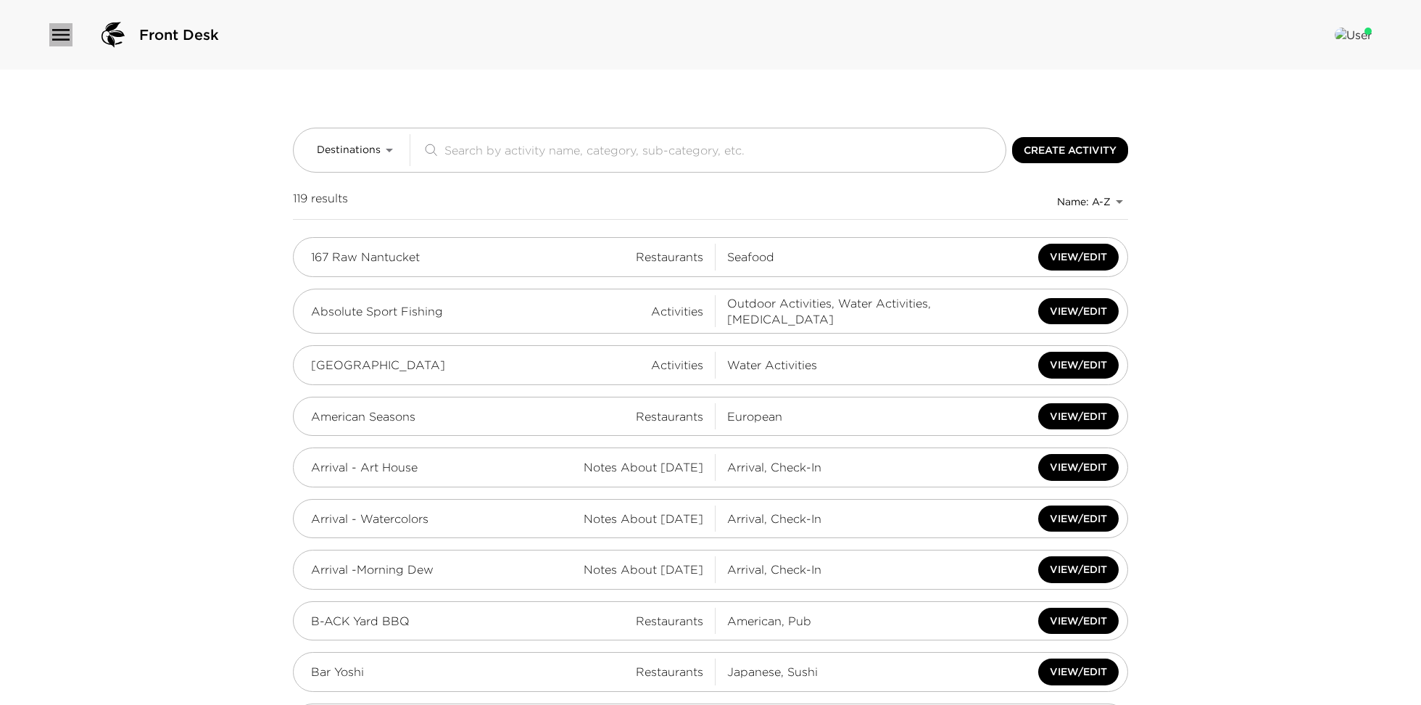
click at [59, 42] on icon "button" at bounding box center [60, 34] width 23 height 23
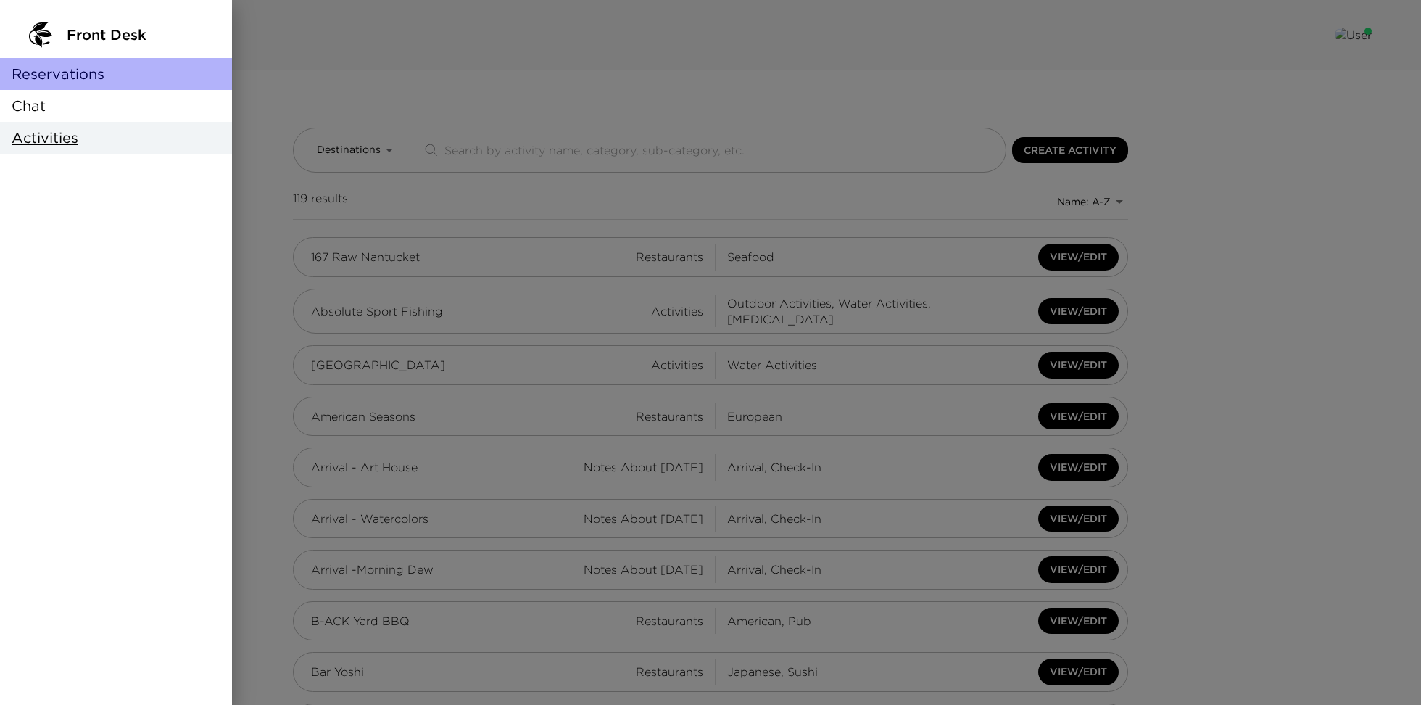
click at [66, 78] on span "Reservations" at bounding box center [58, 74] width 93 height 20
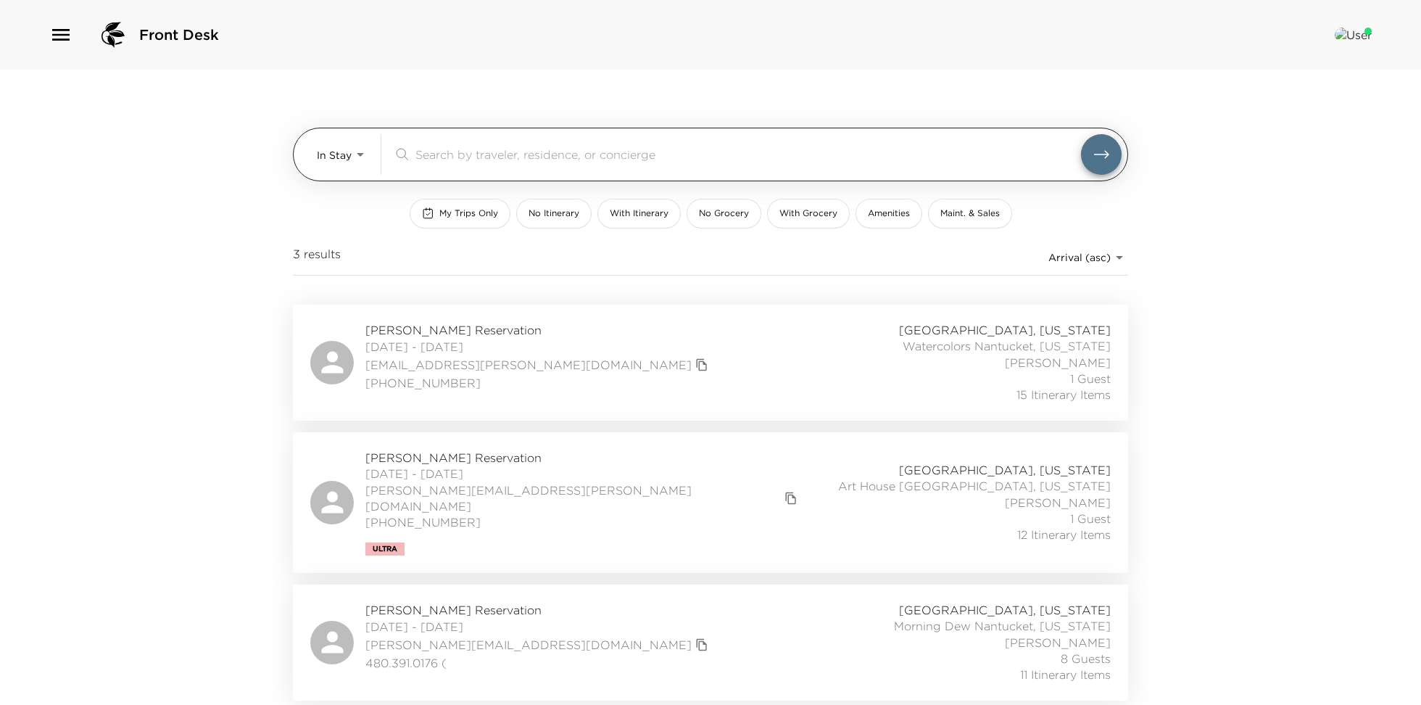
click at [343, 156] on body "Front Desk In Stay In-Stay ​ My Trips Only No Itinerary With Itinerary No Groce…" at bounding box center [710, 352] width 1421 height 705
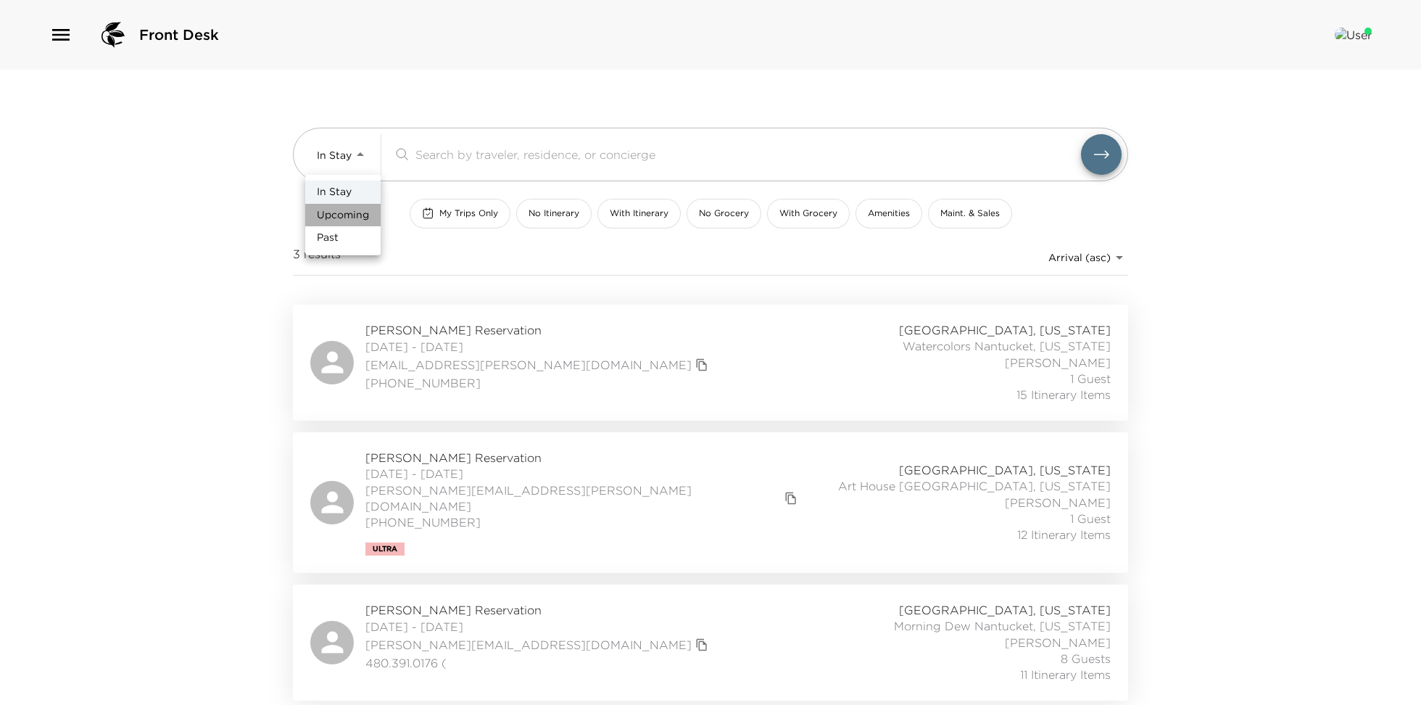
click at [341, 214] on span "Upcoming" at bounding box center [343, 215] width 52 height 14
type input "Upcoming"
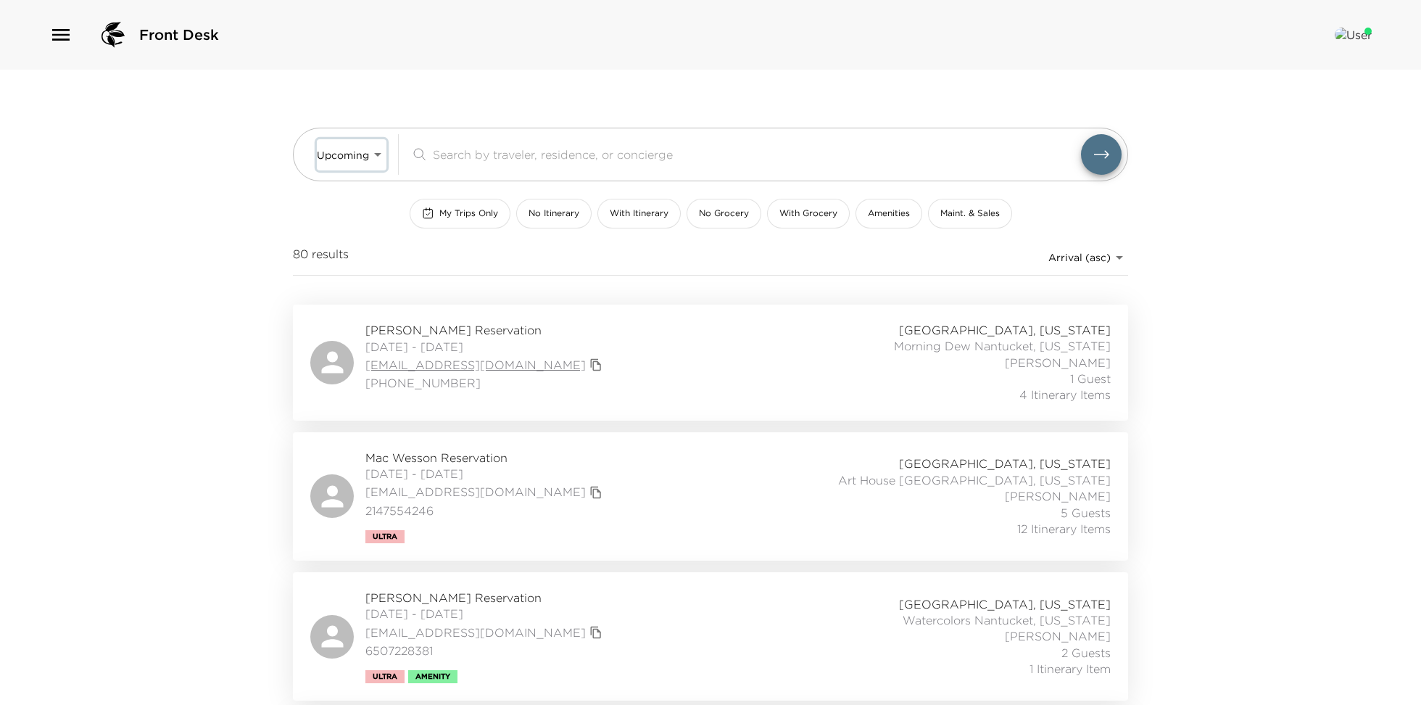
scroll to position [97, 0]
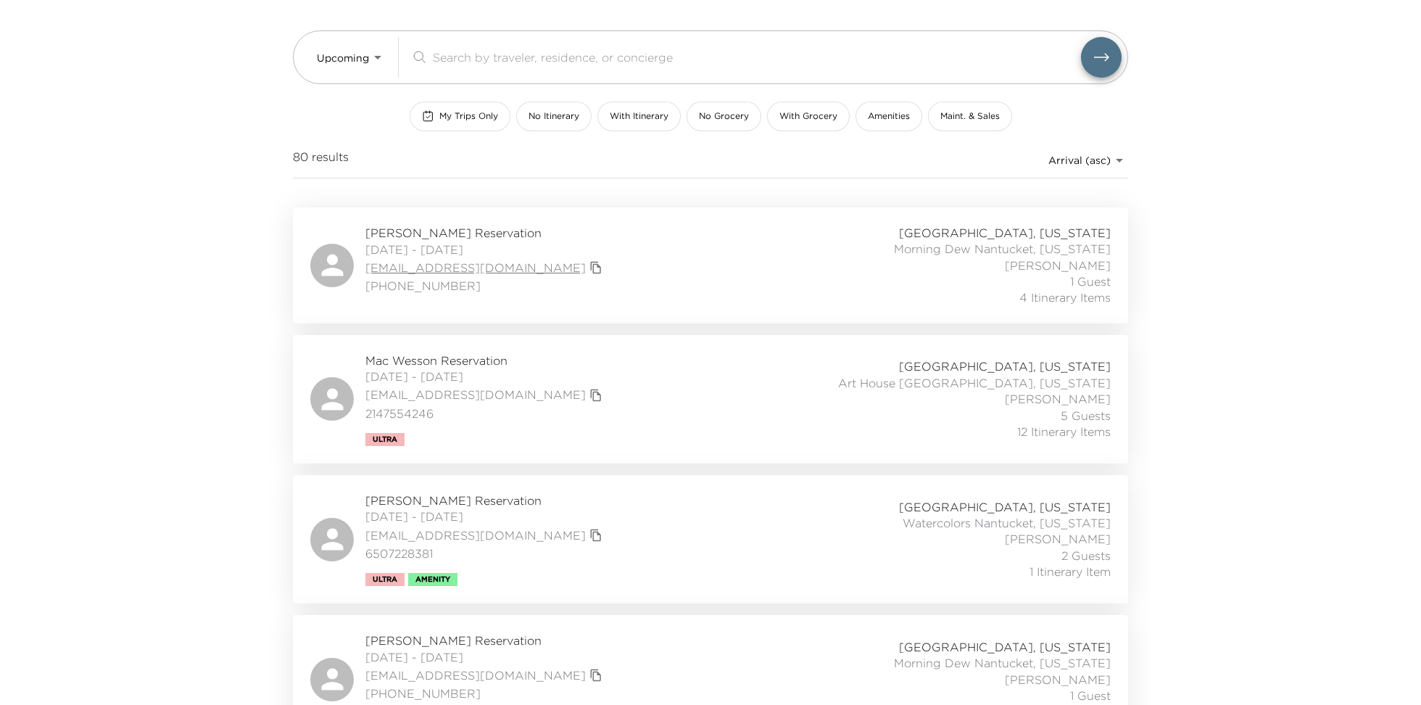
click at [432, 363] on span "Mac Wesson Reservation" at bounding box center [485, 360] width 241 height 16
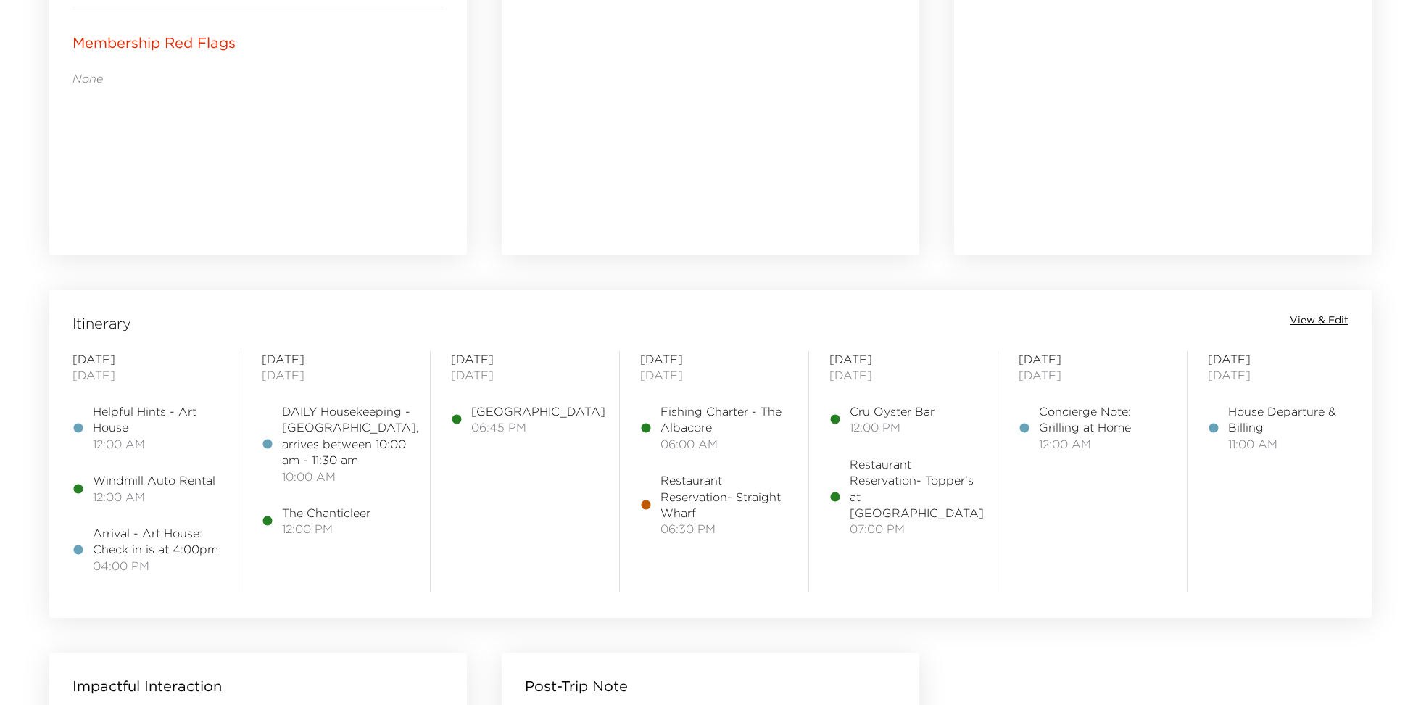
scroll to position [918, 0]
click at [1328, 315] on span "View & Edit" at bounding box center [1318, 322] width 59 height 14
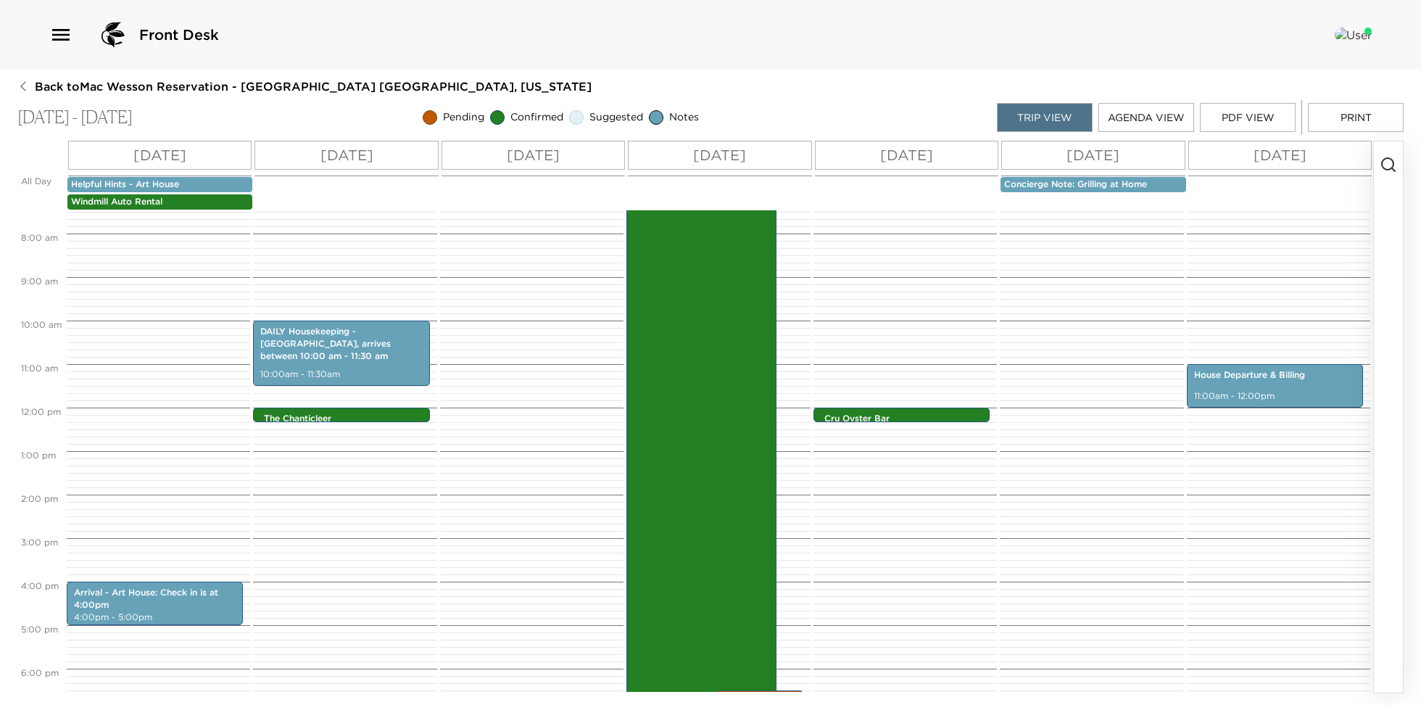
scroll to position [381, 0]
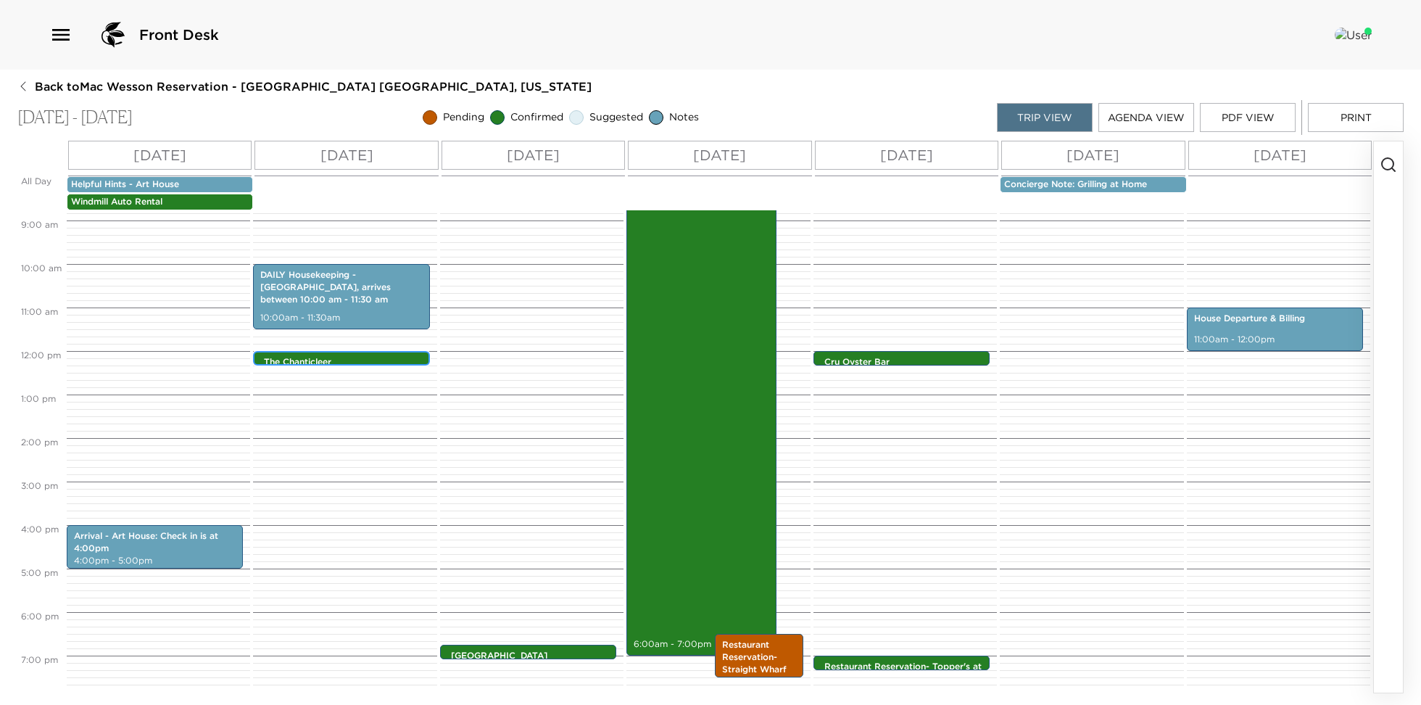
click at [347, 357] on p "The Chanticleer" at bounding box center [345, 362] width 162 height 12
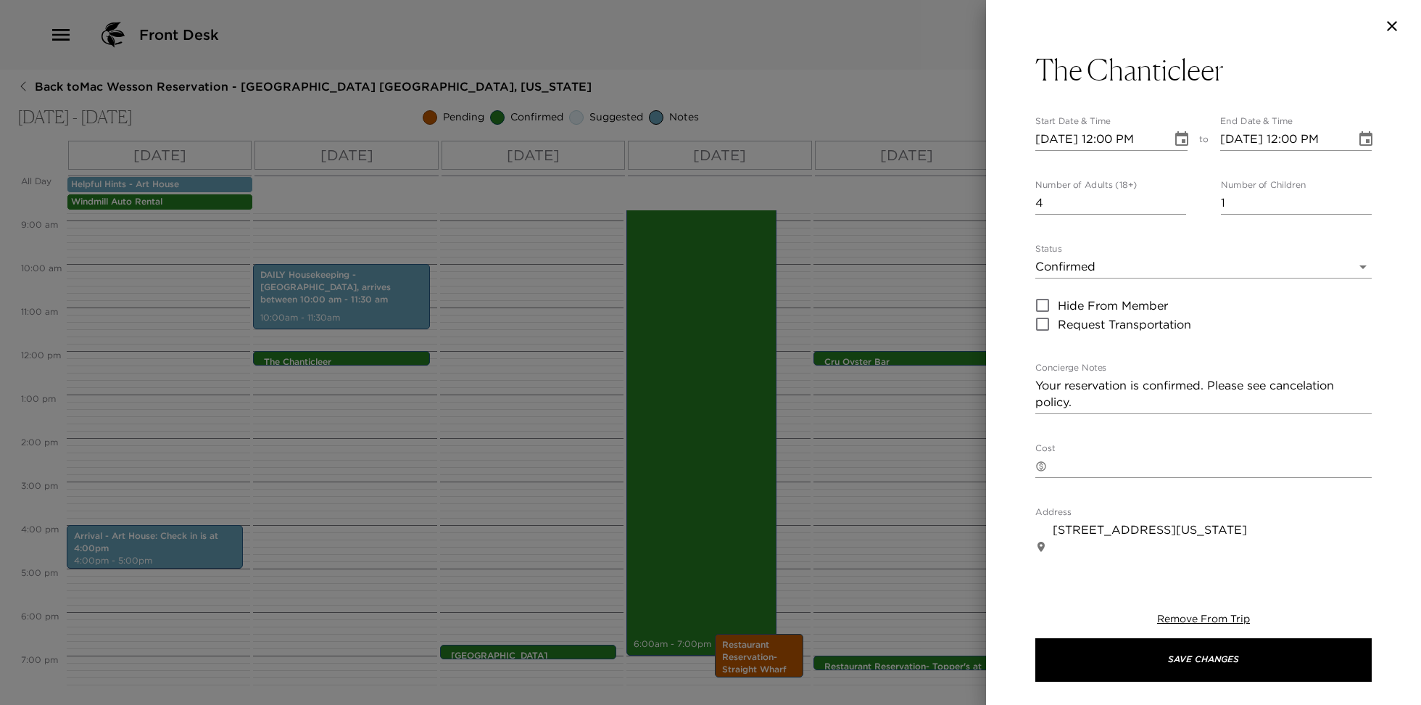
click at [1187, 137] on icon "Choose date, selected date is Sep 8, 2025" at bounding box center [1181, 138] width 13 height 14
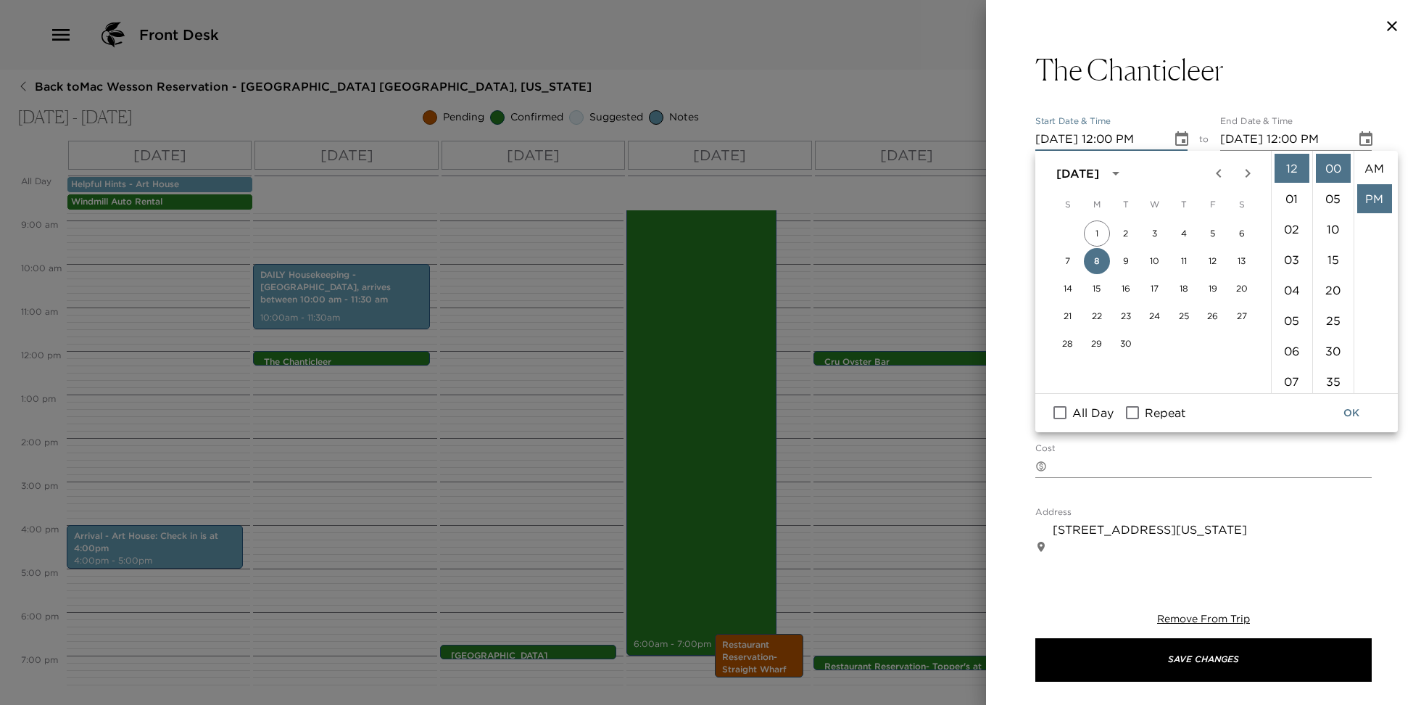
scroll to position [30, 0]
click at [1126, 259] on button "9" at bounding box center [1126, 261] width 26 height 26
type input "[DATE] 12:00 PM"
type input "[DATE] 01:00 PM"
click at [1355, 412] on button "OK" at bounding box center [1351, 412] width 46 height 27
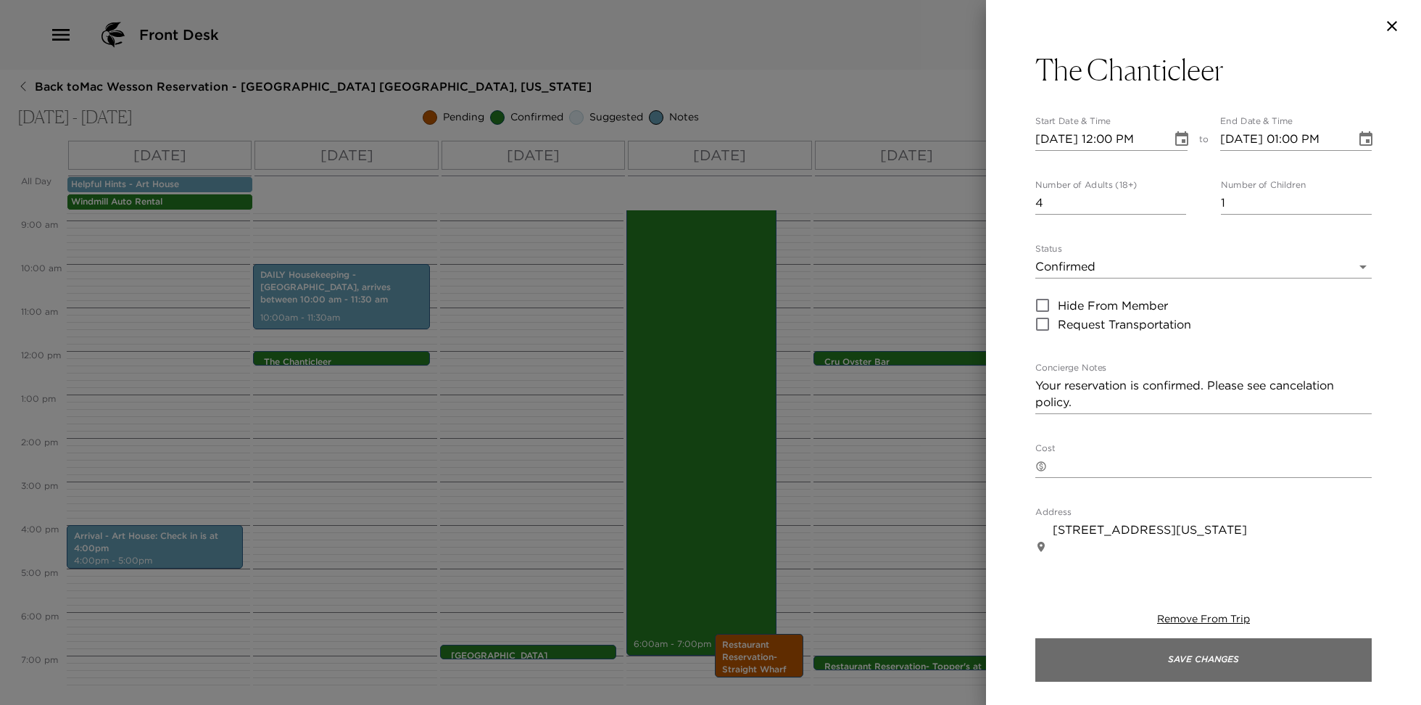
click at [1158, 656] on button "Save Changes" at bounding box center [1203, 659] width 336 height 43
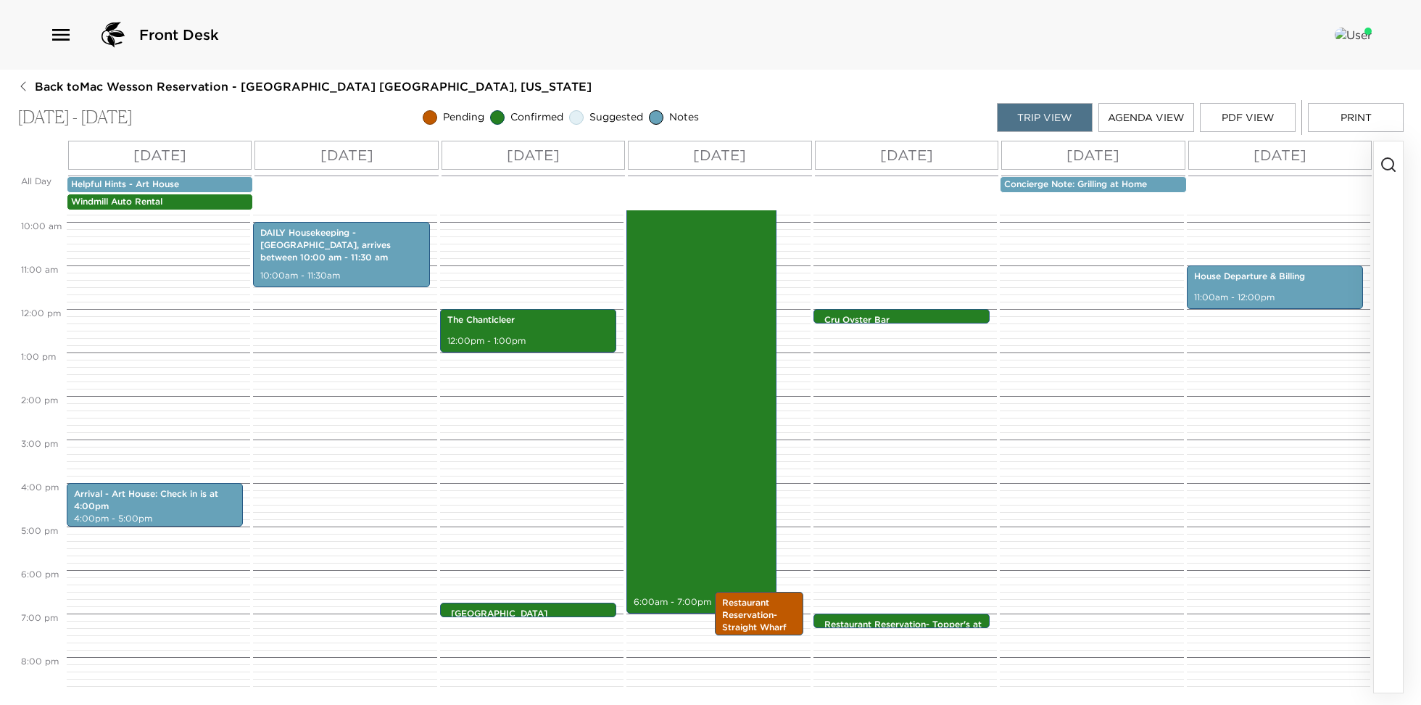
scroll to position [435, 0]
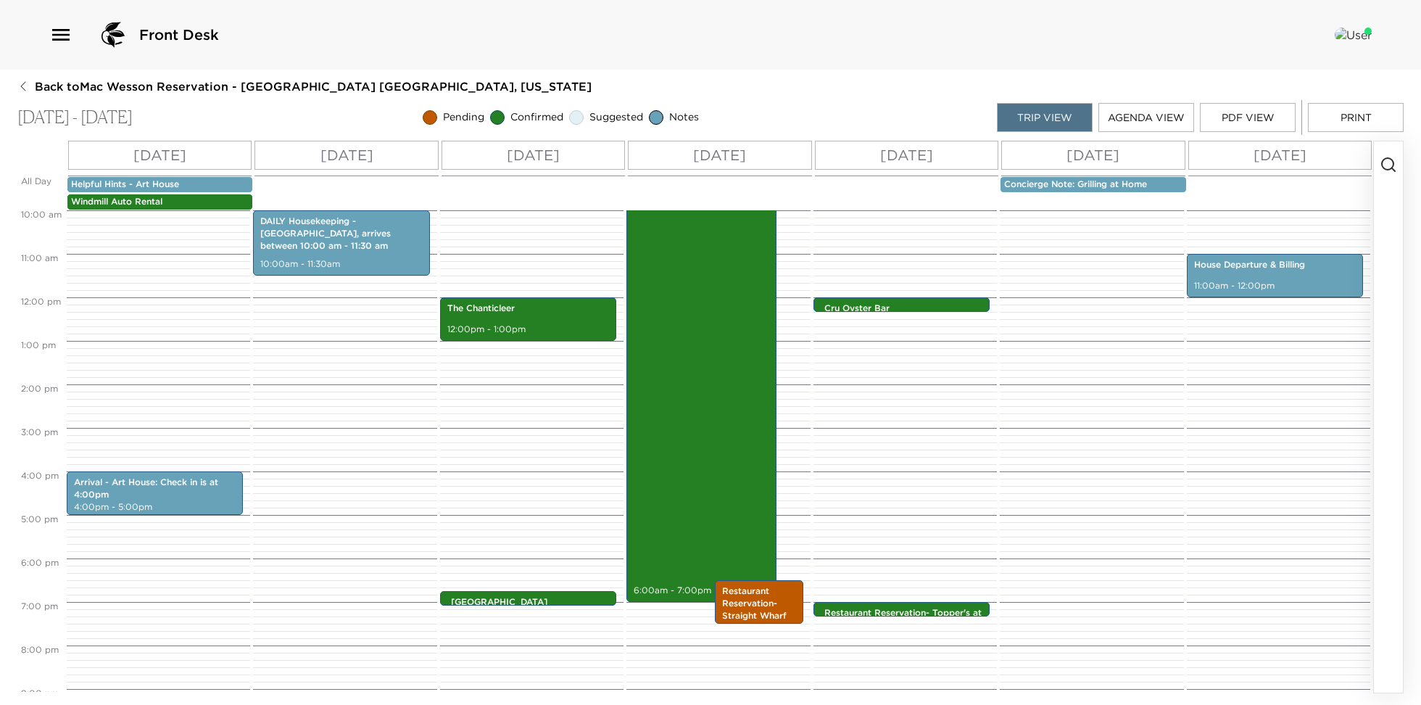
click at [728, 683] on div "Fishing Charter - The Albacore 6:00am - 7:00pm Restaurant Reservation- Straight…" at bounding box center [715, 297] width 179 height 1044
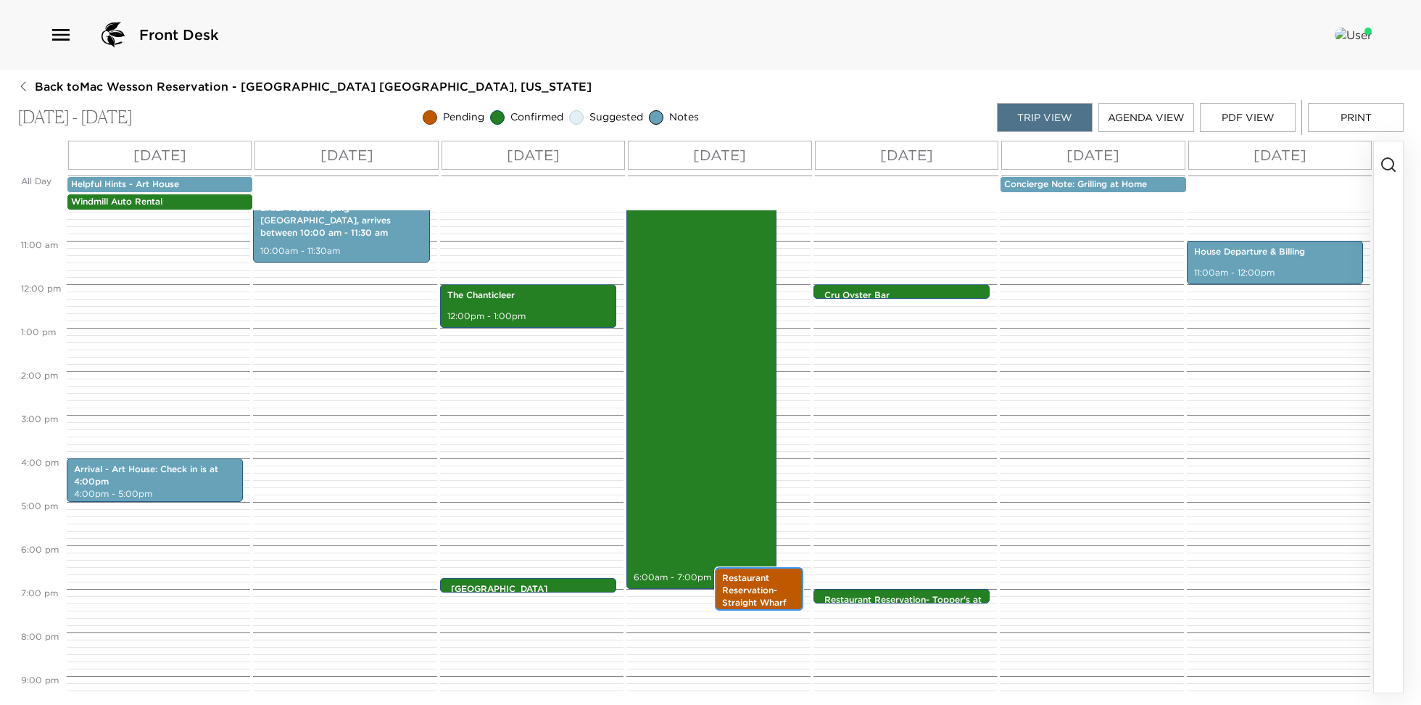
click at [745, 593] on p "Restaurant Reservation- Straight Wharf" at bounding box center [759, 590] width 74 height 36
click at [749, 592] on p "Restaurant Reservation- Straight Wharf" at bounding box center [759, 590] width 74 height 36
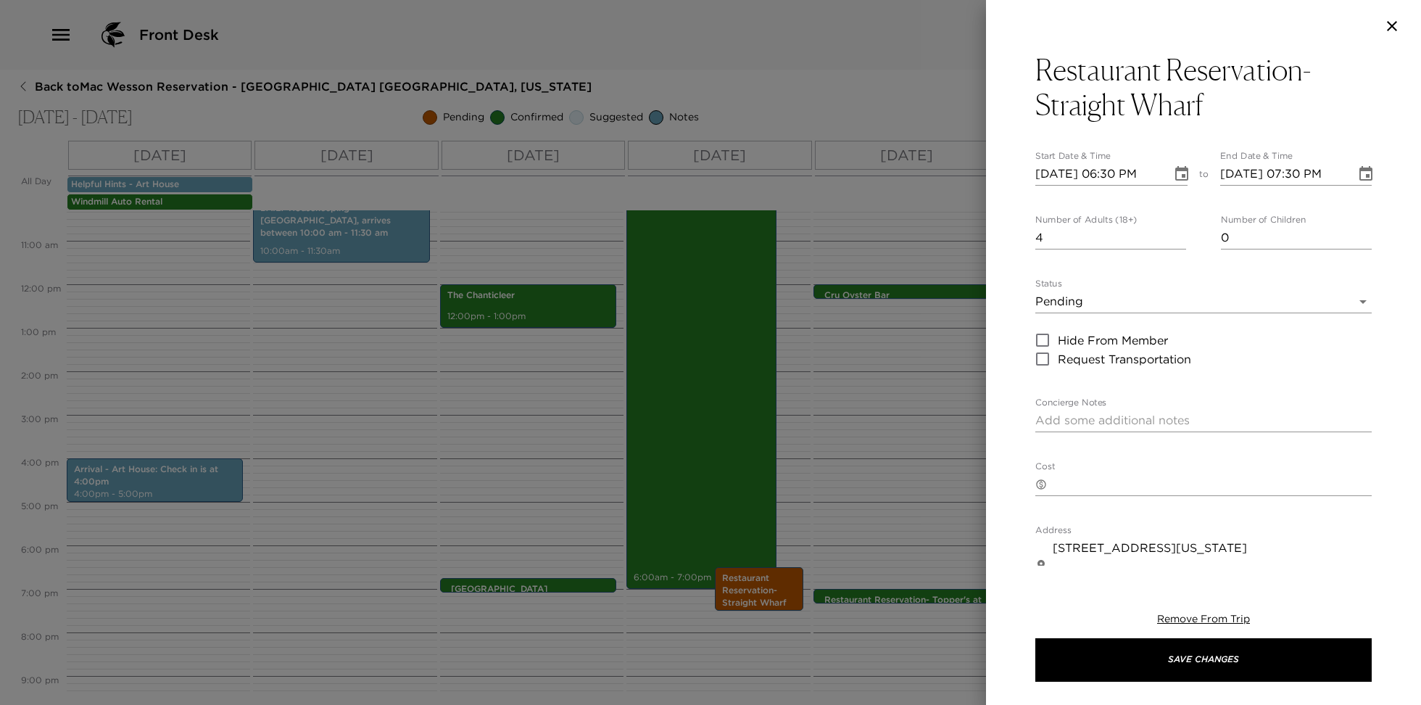
click at [1116, 167] on input "09/10/2025 06:30 PM" at bounding box center [1098, 173] width 126 height 23
type input "09/10/2025 05:30 PM"
click at [1297, 165] on input "09/10/2025 07:30 PM" at bounding box center [1283, 173] width 126 height 23
click at [1297, 167] on input "09/10/2025 07:30 PM" at bounding box center [1283, 173] width 126 height 23
click at [1301, 170] on input "09/10/2025 06:30 PM" at bounding box center [1283, 173] width 126 height 23
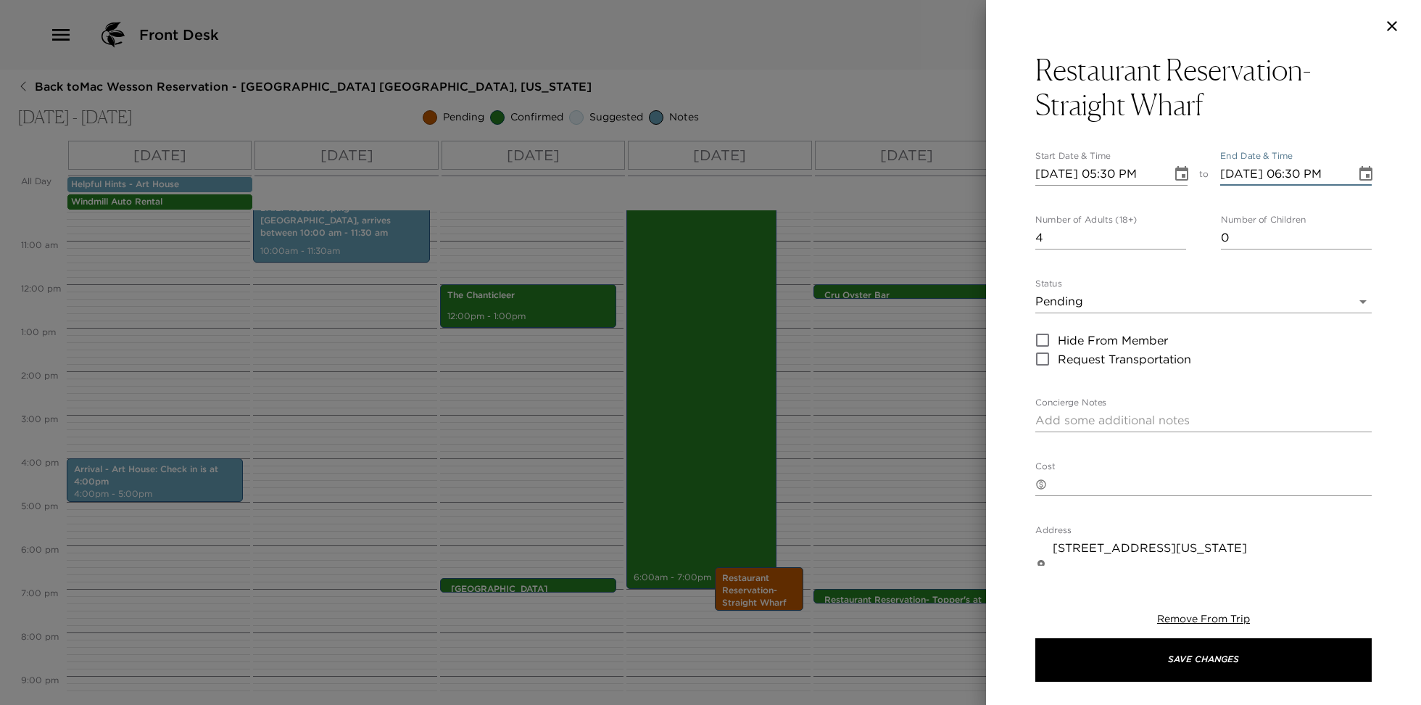
click at [1301, 170] on input "09/10/2025 06:30 PM" at bounding box center [1283, 173] width 126 height 23
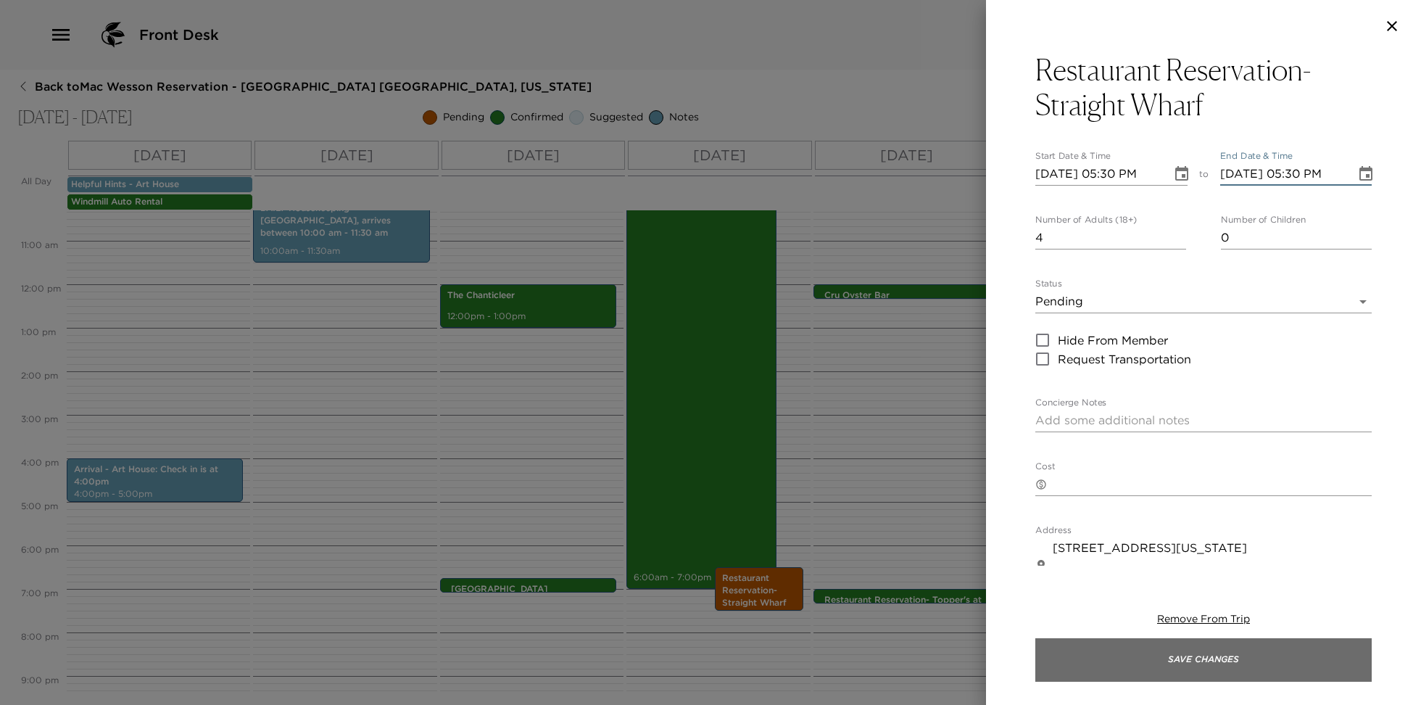
type input "09/10/2025 05:30 PM"
click at [1161, 654] on button "Save Changes" at bounding box center [1203, 659] width 336 height 43
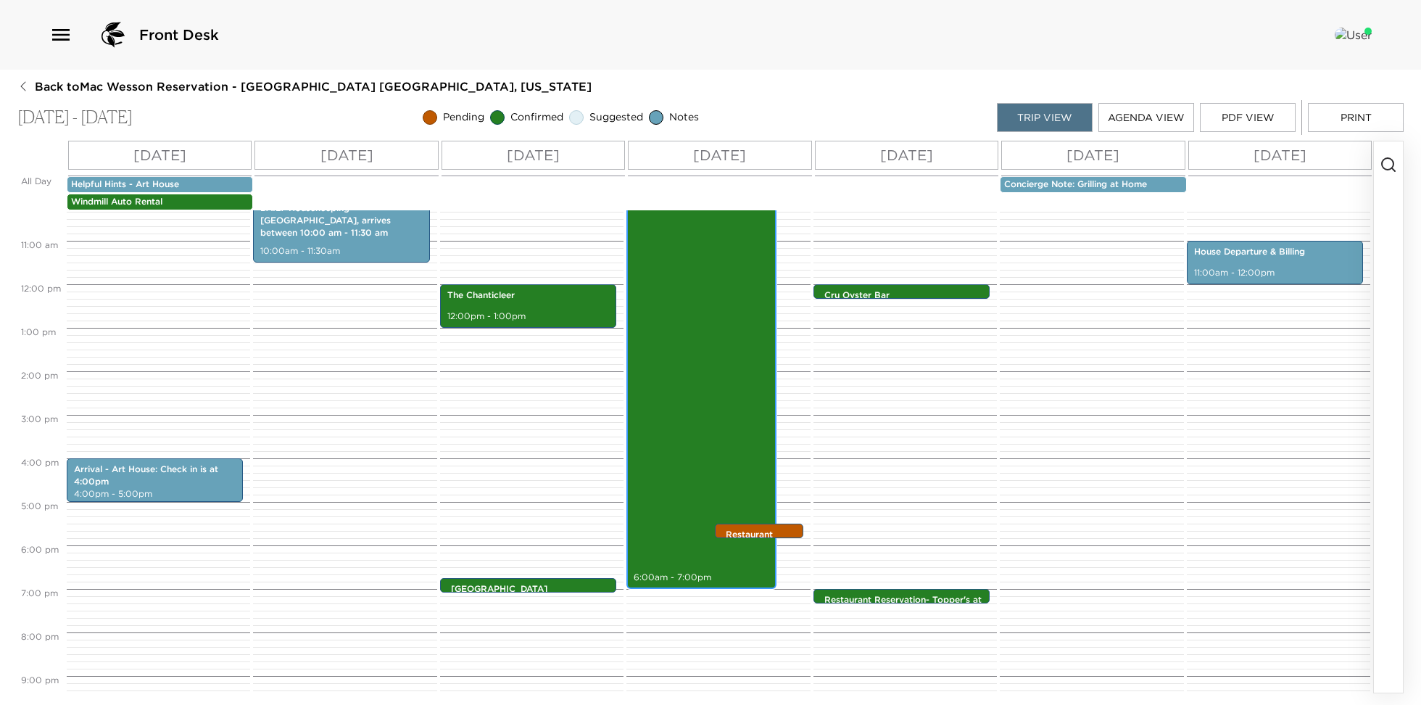
click at [694, 499] on div "Fishing Charter - The Albacore 6:00am - 7:00pm" at bounding box center [701, 305] width 141 height 561
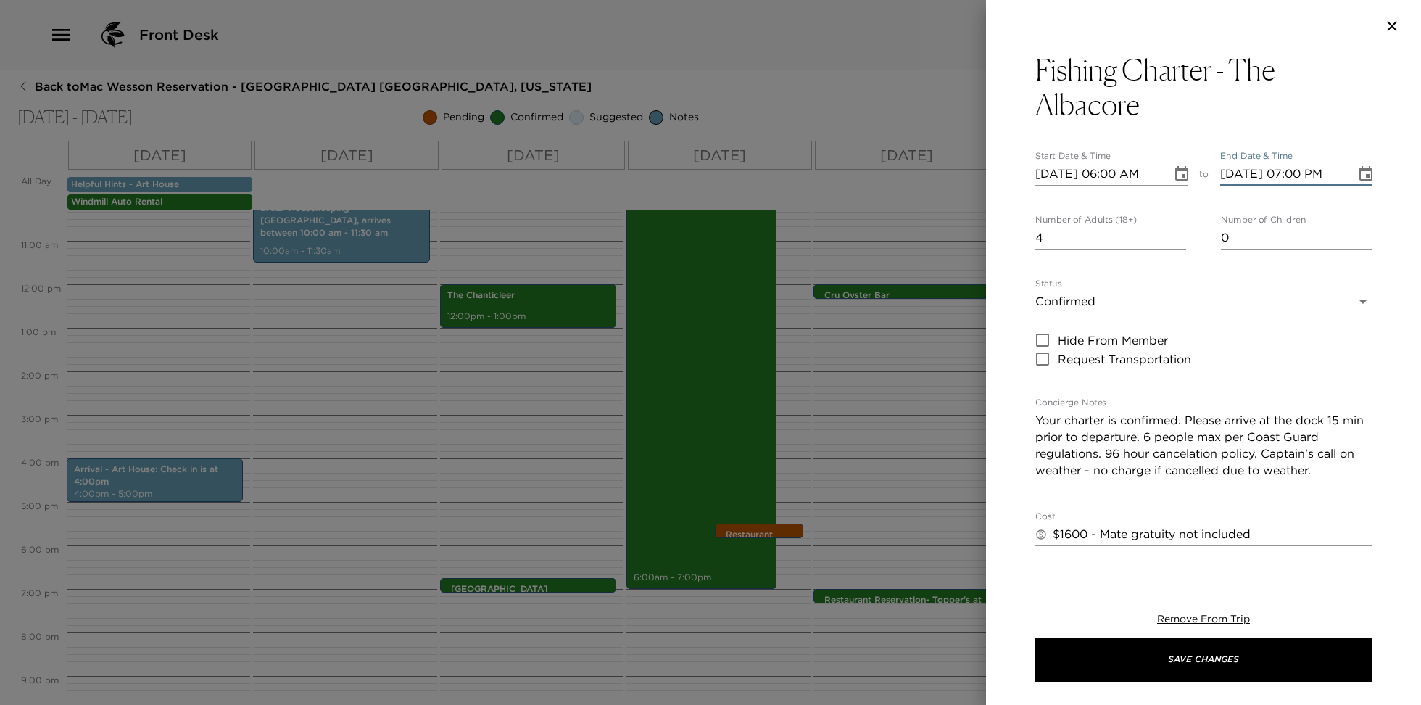
click at [1295, 169] on input "09/10/2025 07:00 PM" at bounding box center [1283, 173] width 126 height 23
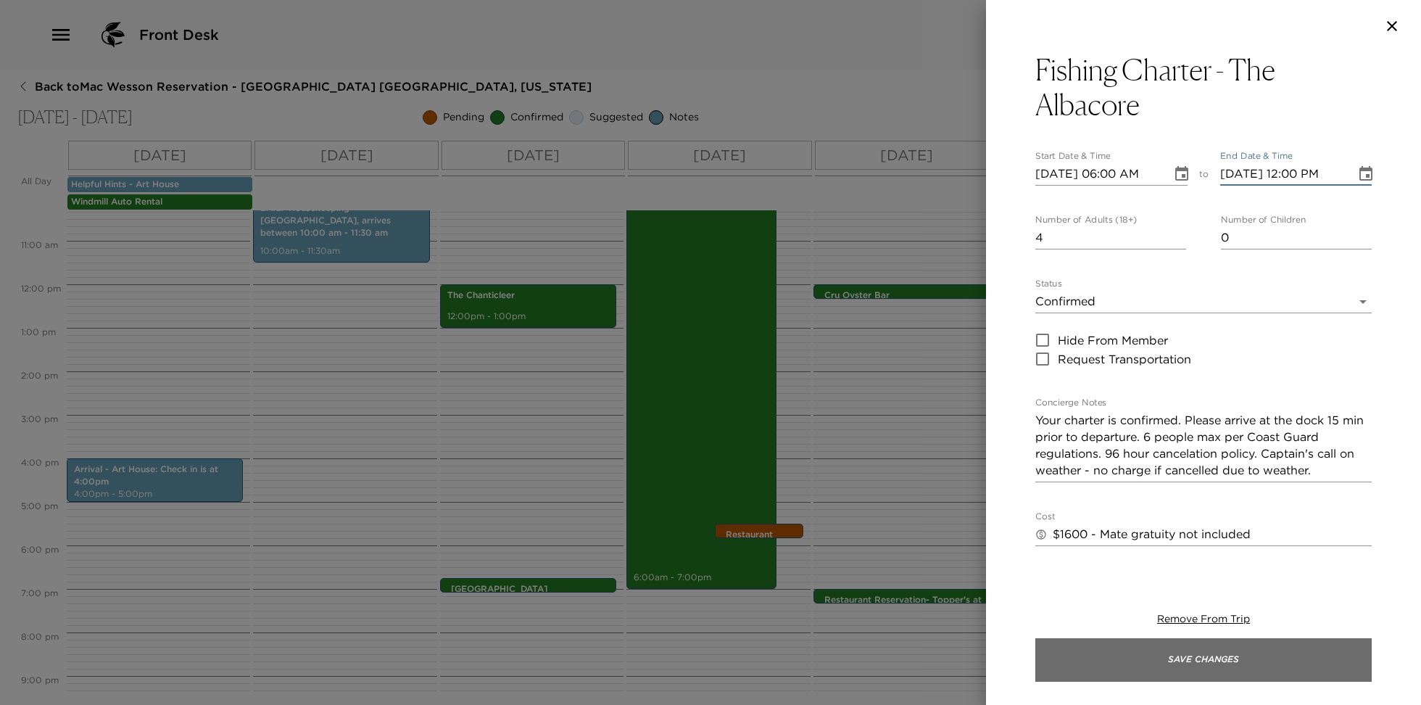
type input "09/10/2025 12:00 PM"
click at [1217, 651] on button "Save Changes" at bounding box center [1203, 659] width 336 height 43
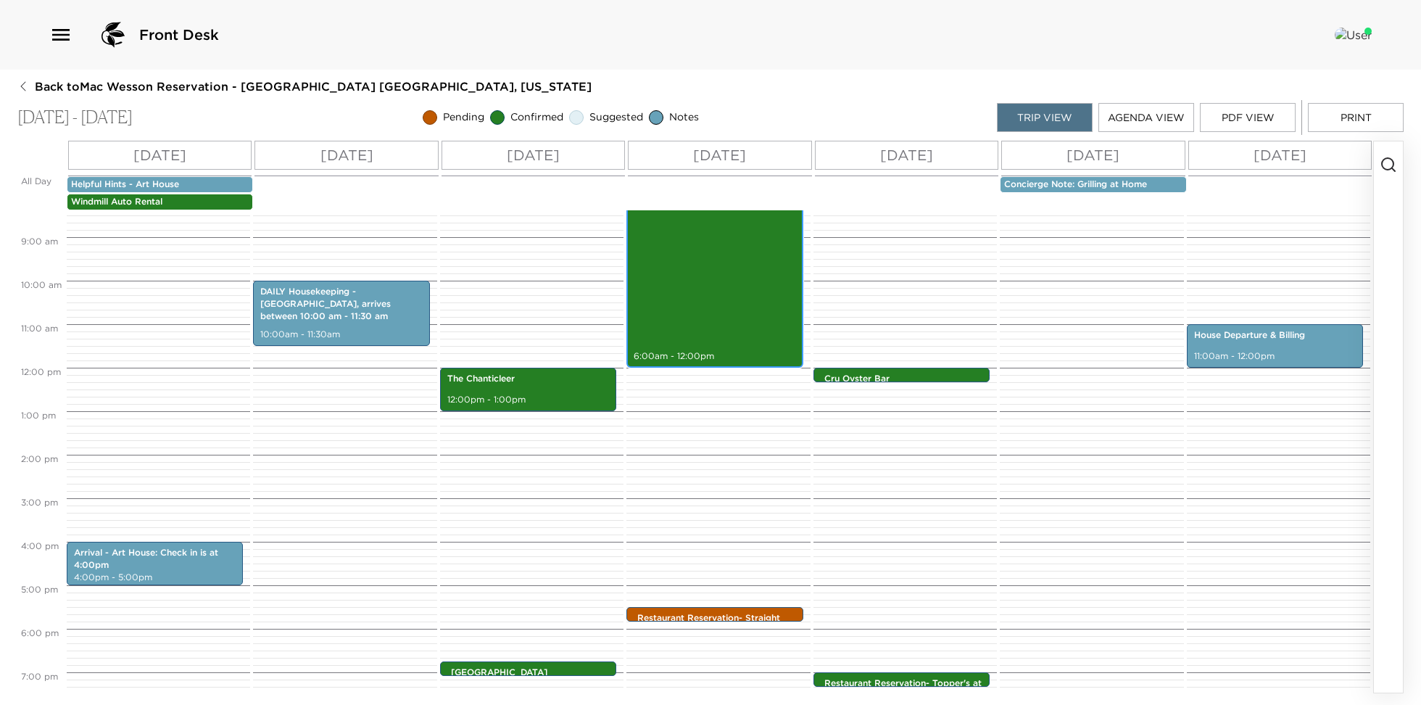
scroll to position [369, 0]
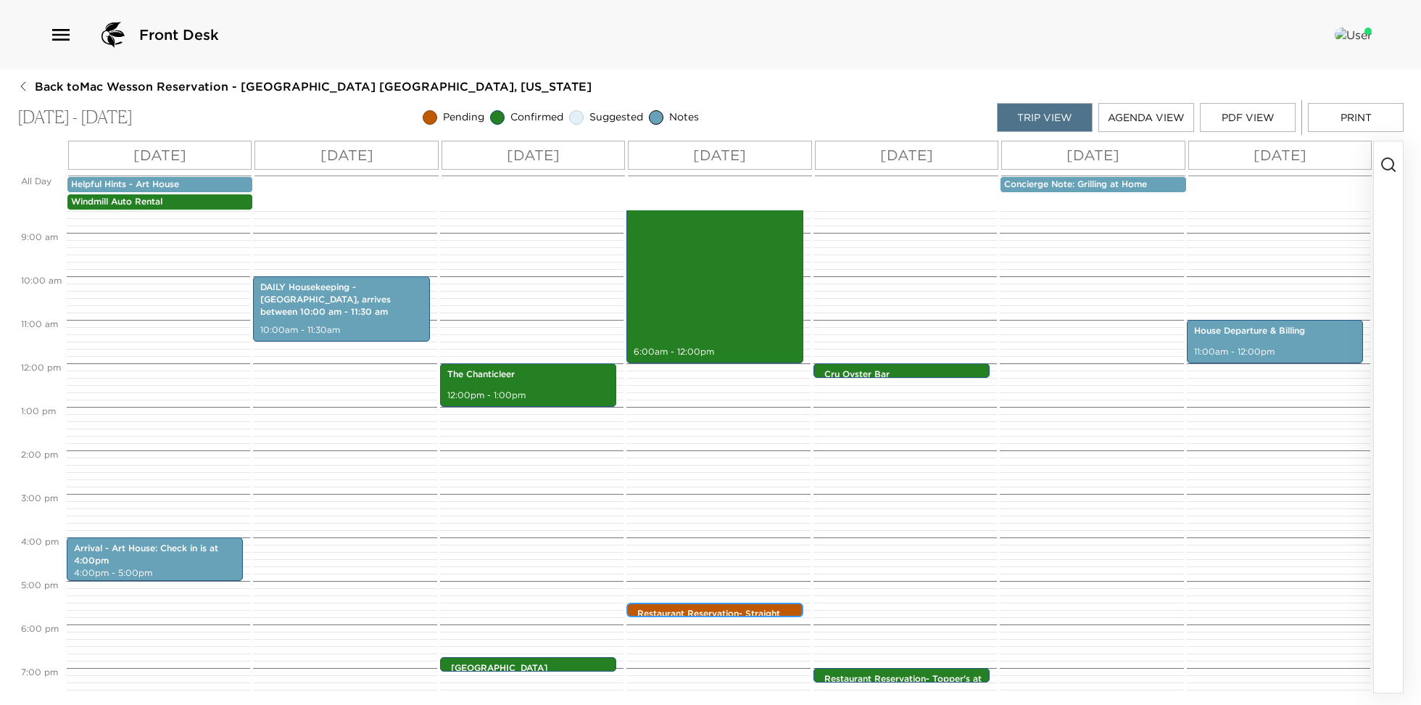
click at [705, 610] on p "Restaurant Reservation- Straight Wharf" at bounding box center [718, 619] width 162 height 25
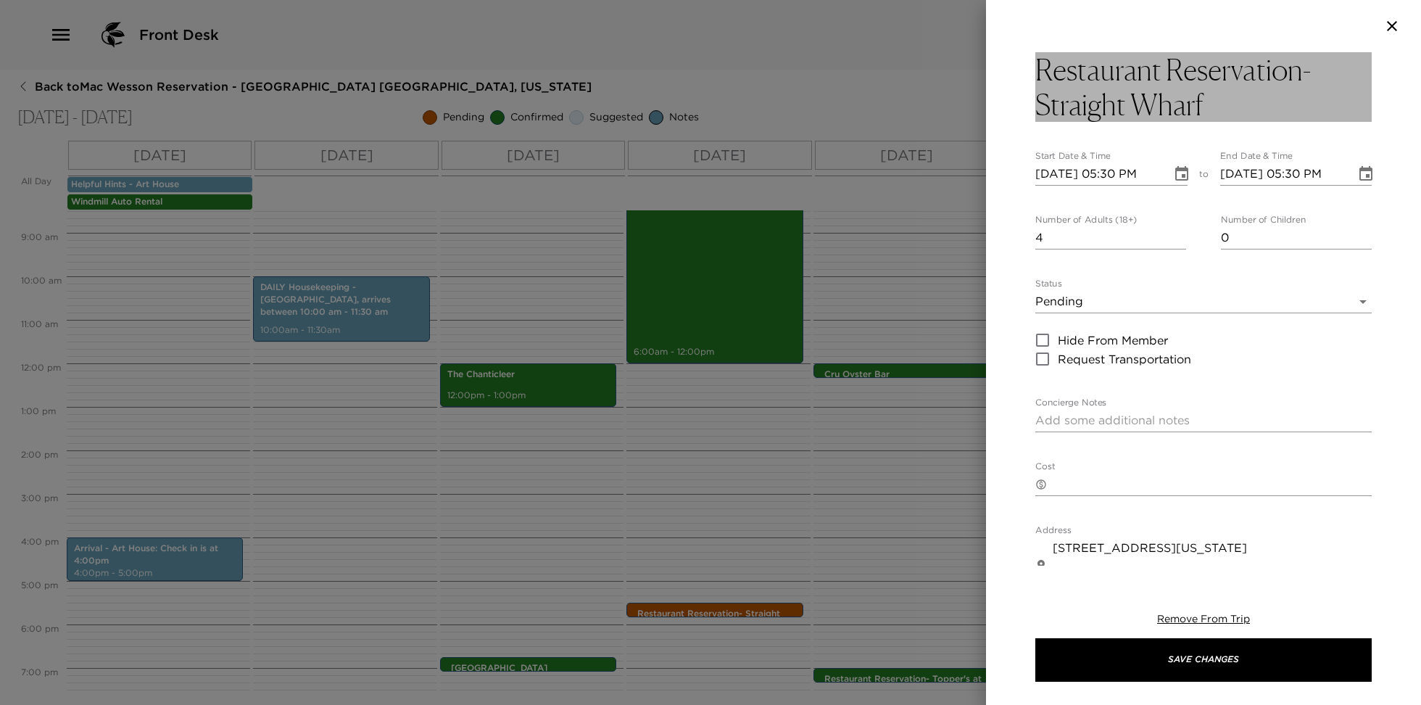
click at [1232, 117] on h3 "Restaurant Reservation- Straight Wharf" at bounding box center [1203, 87] width 336 height 70
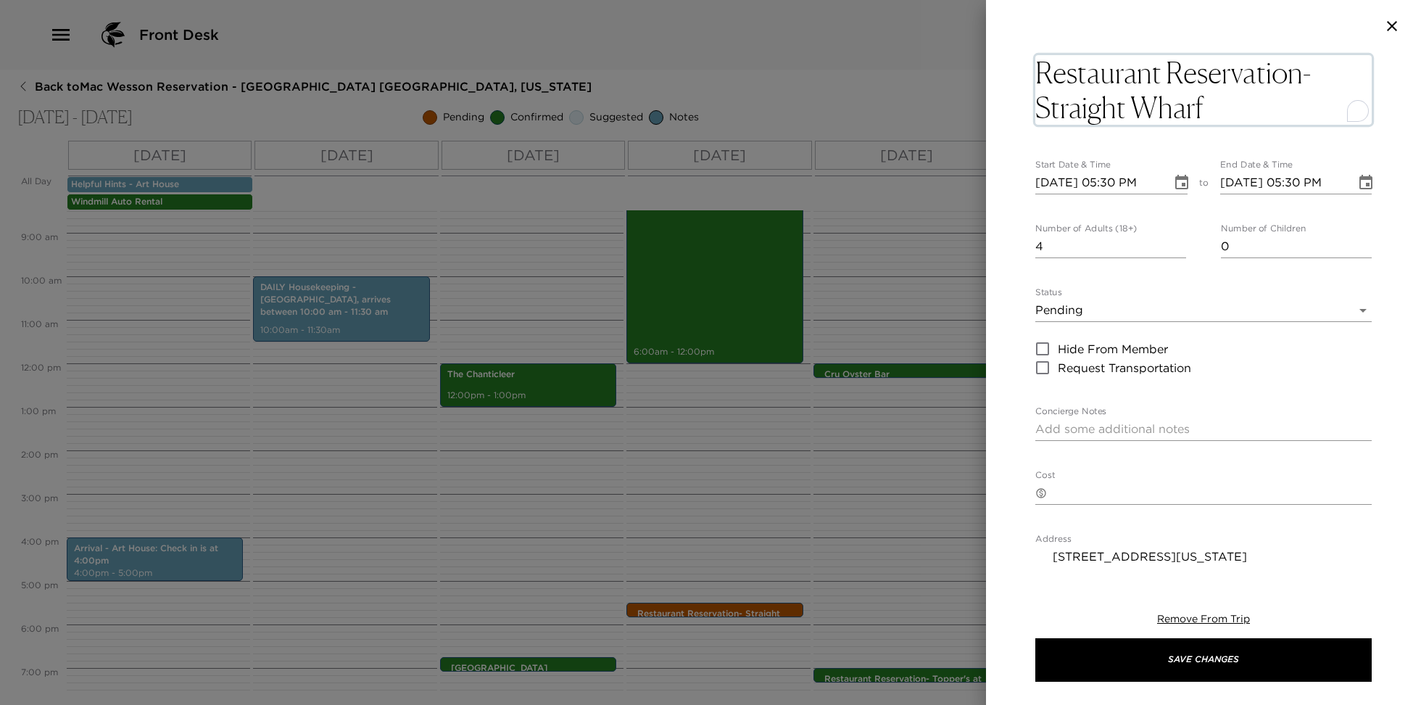
click at [1231, 117] on textarea "Restaurant Reservation- Straight Wharf" at bounding box center [1203, 90] width 336 height 70
click at [1136, 303] on body "Front Desk Back to Mac Wesson Reservation - Art House Nantucket, Massachusetts …" at bounding box center [710, 352] width 1421 height 705
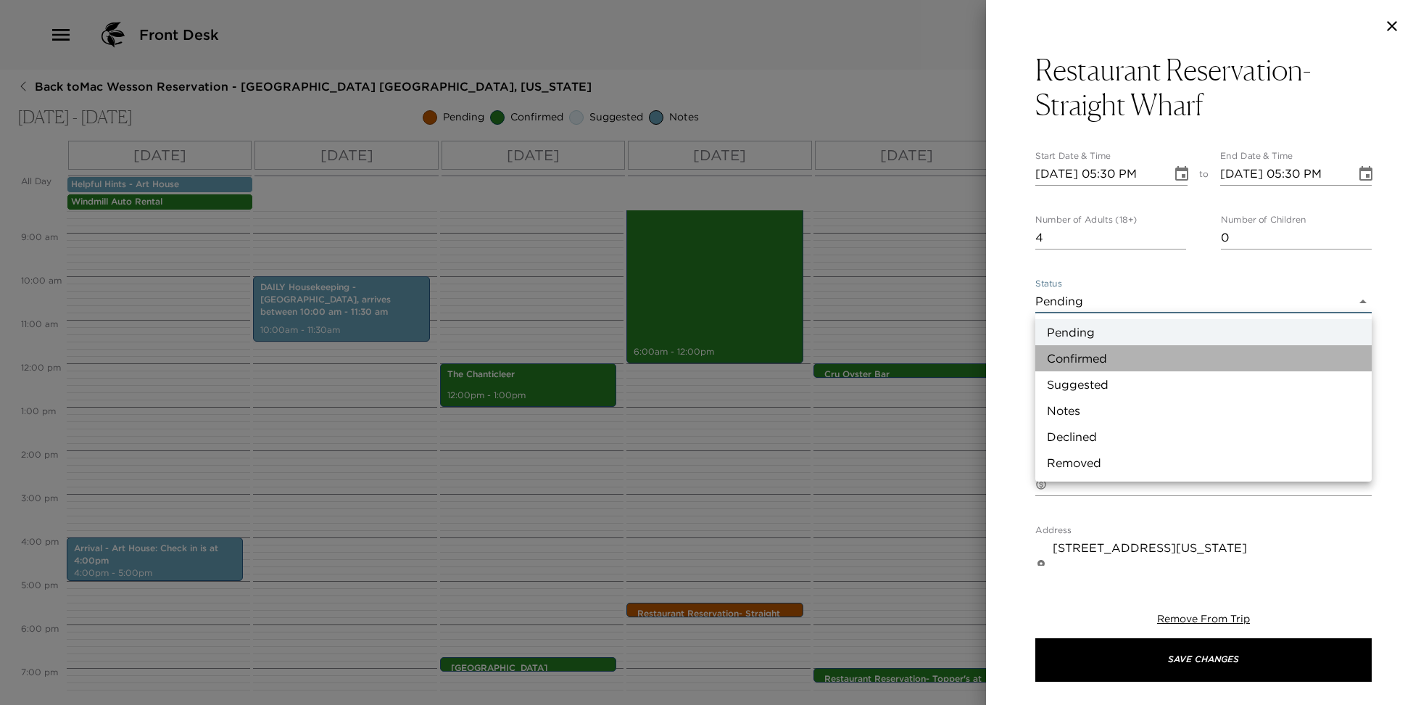
click at [1127, 354] on li "Confirmed" at bounding box center [1203, 358] width 336 height 26
type input "Confirmed"
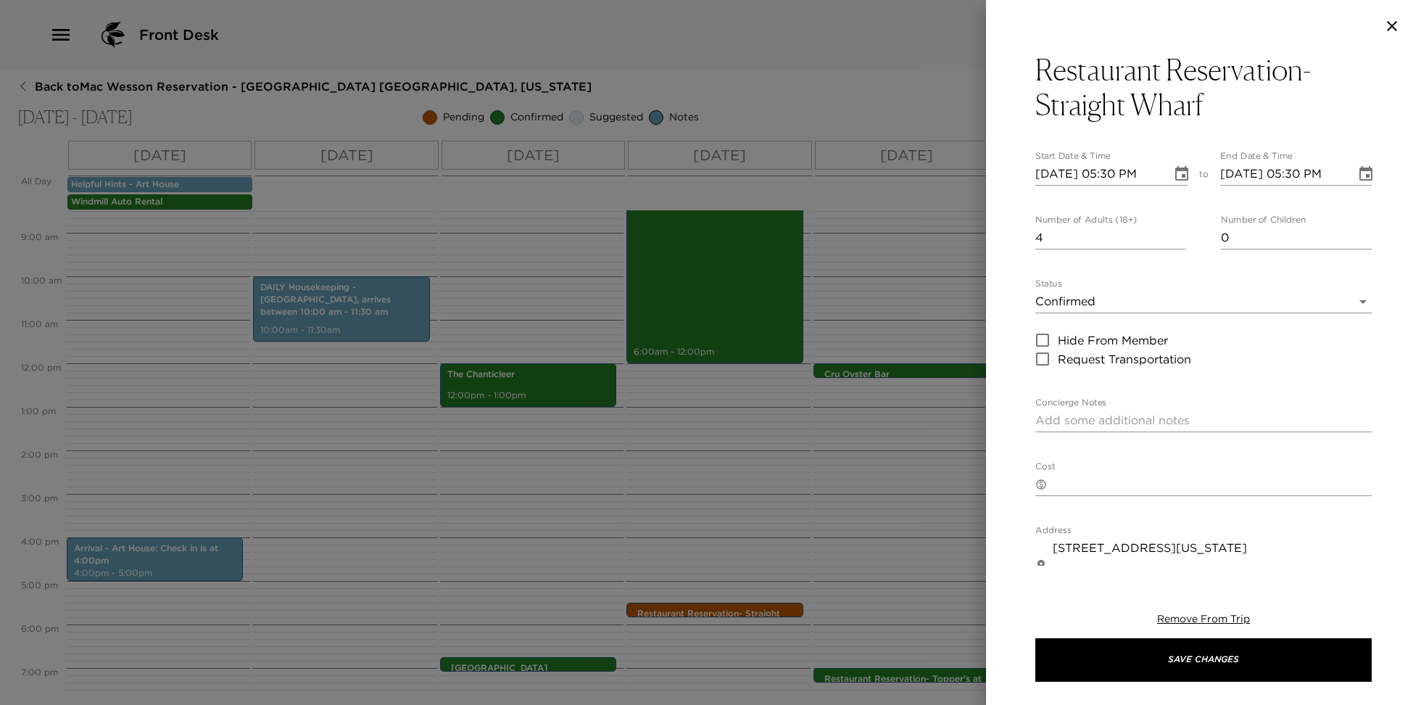
click at [1119, 409] on div "x" at bounding box center [1203, 420] width 336 height 23
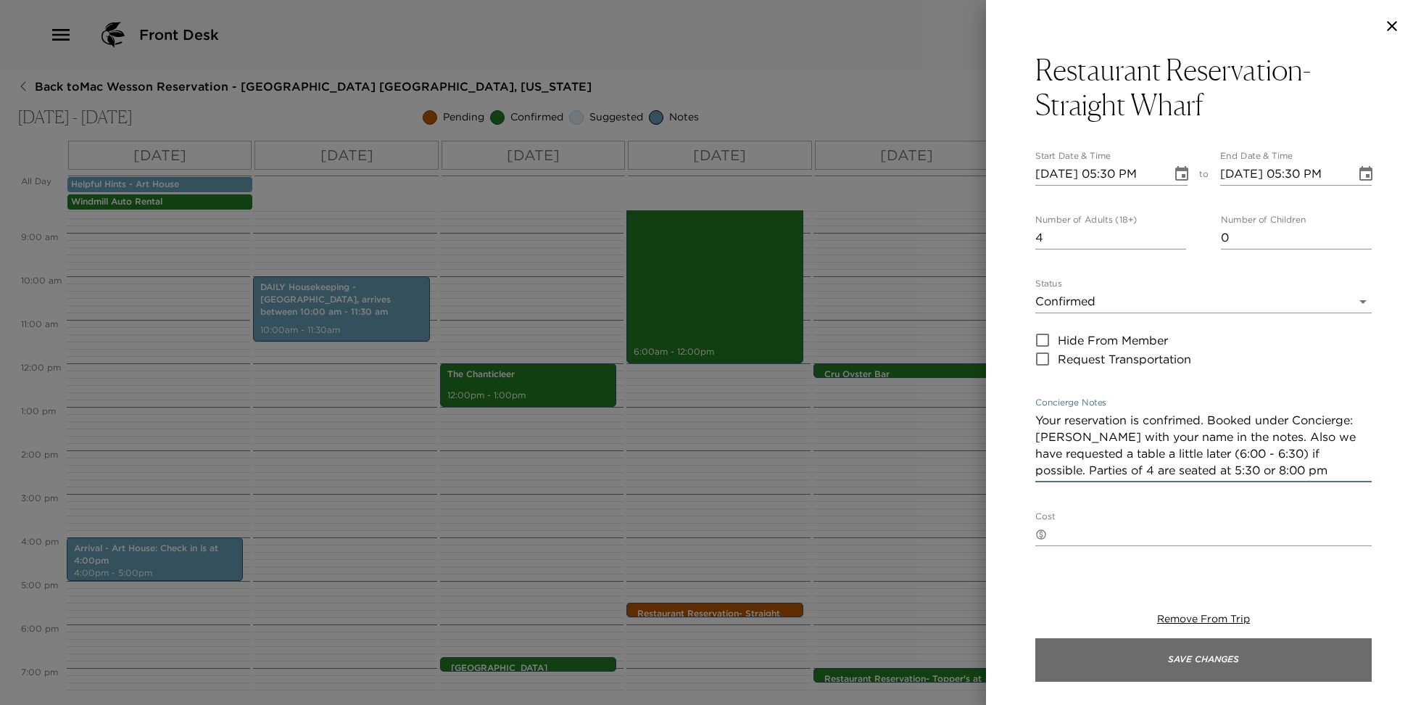
type textarea "Your reservation is confrimed. Booked under Concierge: Maureen Maher with your …"
click at [1181, 666] on button "Save Changes" at bounding box center [1203, 659] width 336 height 43
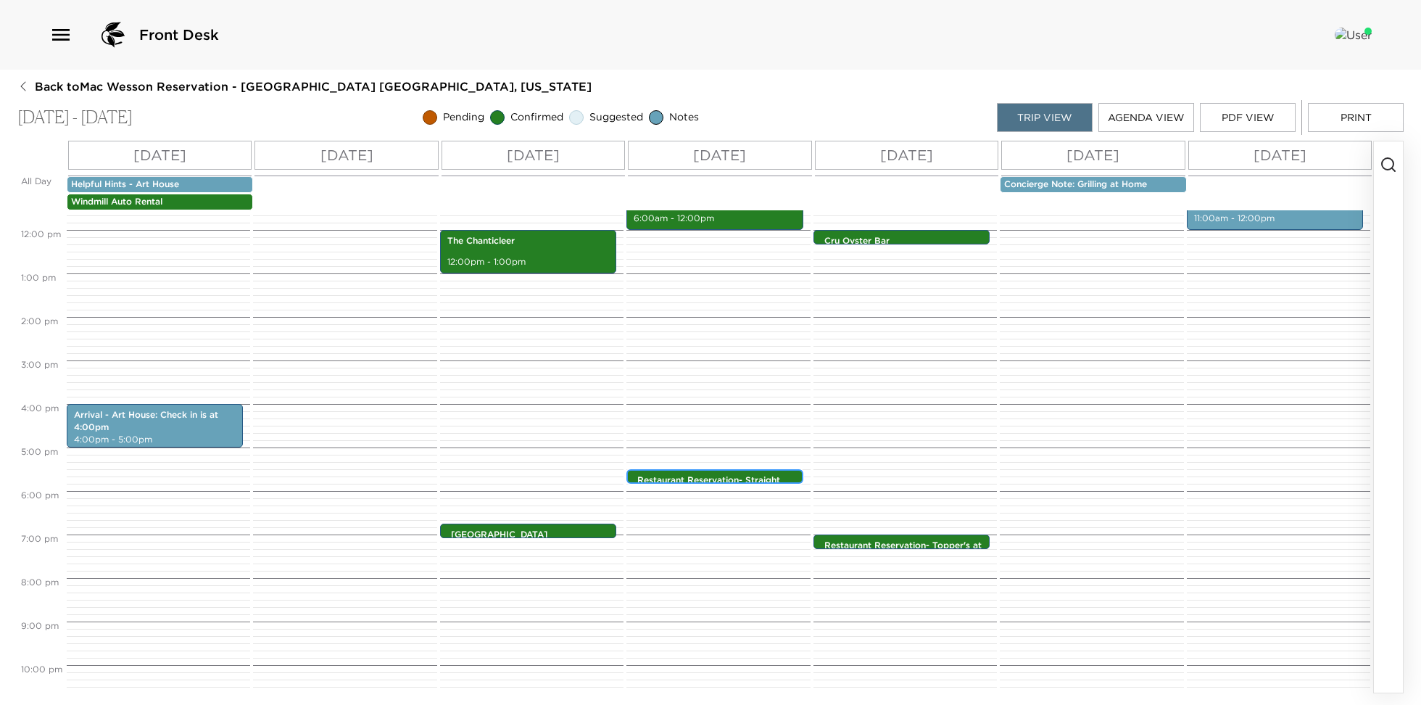
scroll to position [562, 0]
